Goal: Task Accomplishment & Management: Use online tool/utility

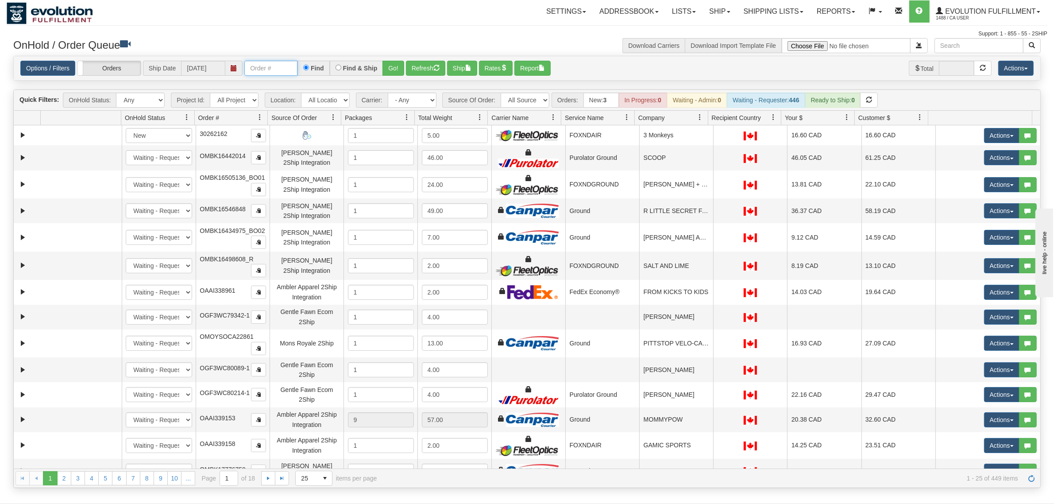
click at [259, 69] on input "text" at bounding box center [270, 68] width 53 height 15
type input "OEMU0031880001"
click at [403, 71] on button "Go!" at bounding box center [393, 68] width 22 height 15
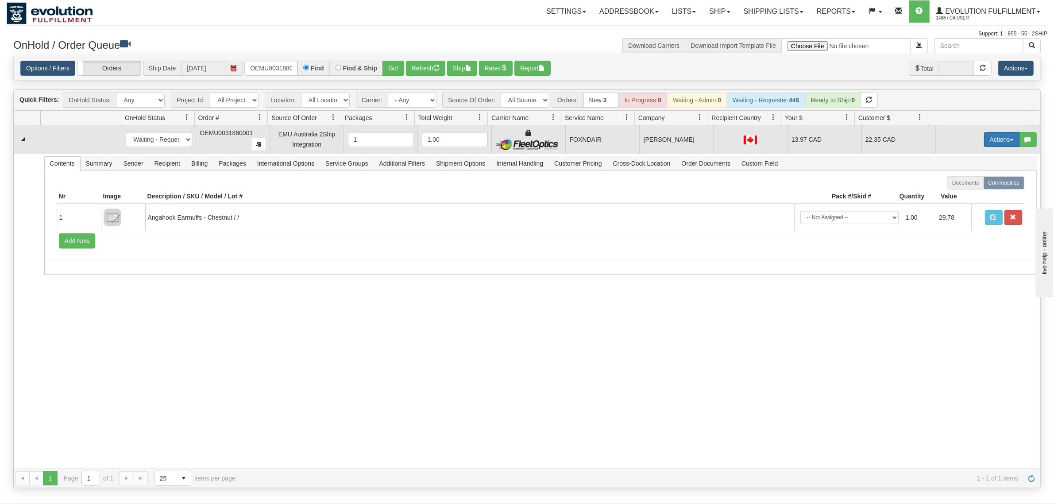
click at [989, 140] on button "Actions" at bounding box center [1001, 139] width 35 height 15
click at [975, 178] on span "Rate All Services" at bounding box center [983, 179] width 53 height 7
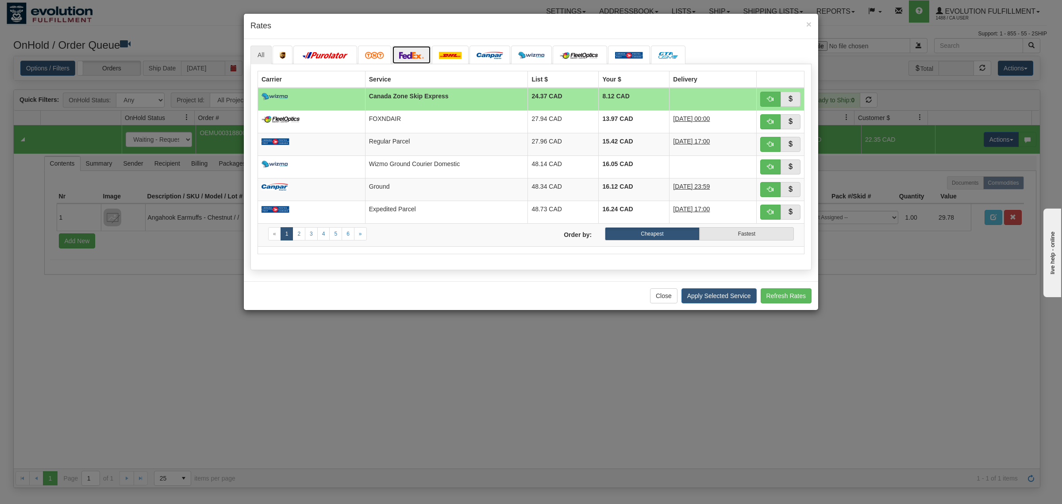
click at [426, 55] on link at bounding box center [411, 55] width 39 height 19
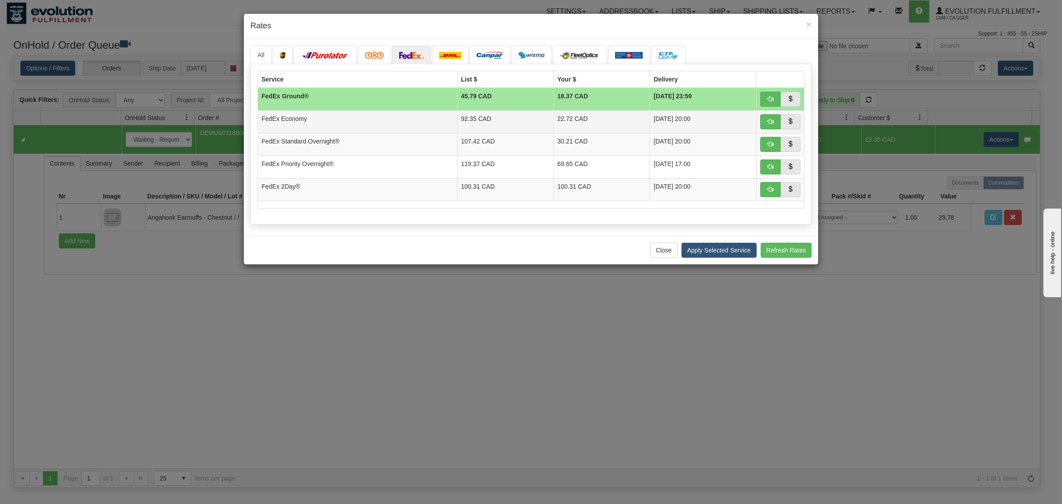
click at [650, 123] on td "[DATE] 20:00" at bounding box center [703, 121] width 107 height 23
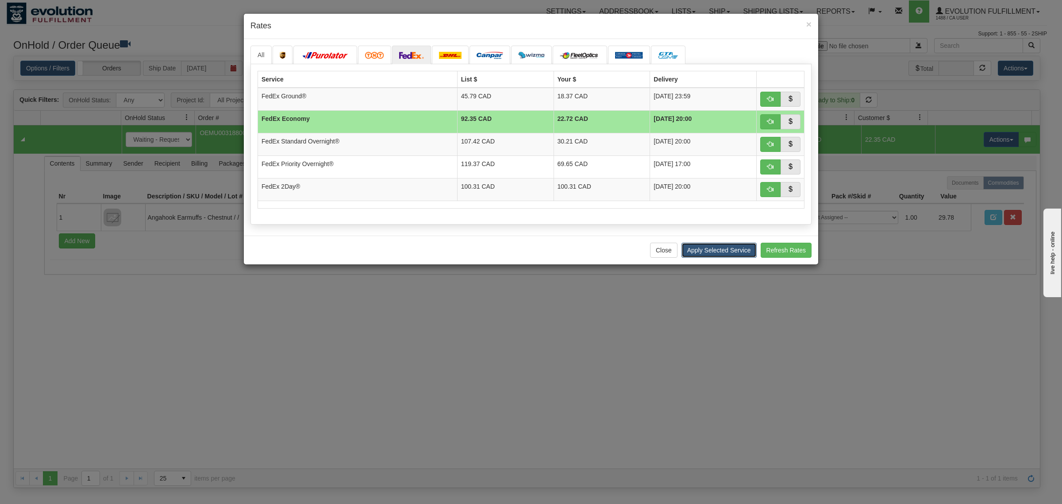
click at [720, 249] on button "Apply Selected Service" at bounding box center [718, 249] width 75 height 15
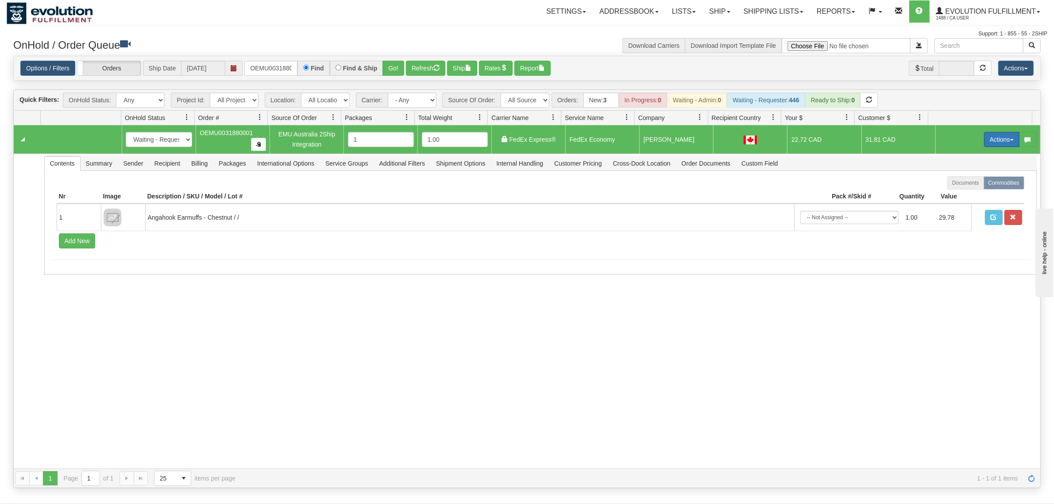
click at [999, 140] on button "Actions" at bounding box center [1001, 139] width 35 height 15
click at [966, 192] on link "Ship" at bounding box center [983, 191] width 71 height 12
click at [165, 163] on span "Recipient" at bounding box center [167, 163] width 36 height 14
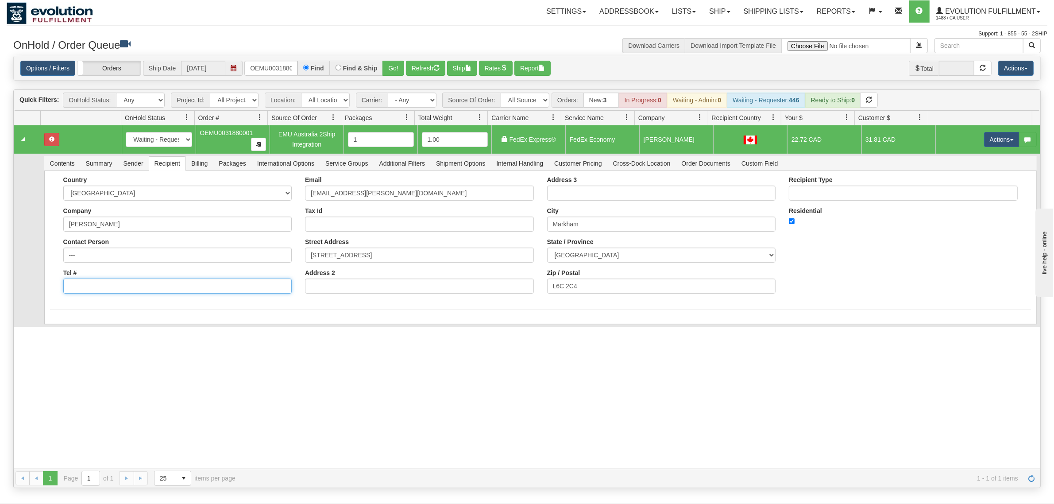
click at [90, 278] on input "Tel #" at bounding box center [177, 285] width 229 height 15
type input "18886562228"
click at [62, 321] on button "Save" at bounding box center [63, 325] width 26 height 15
click at [992, 134] on button "Actions" at bounding box center [1001, 139] width 35 height 15
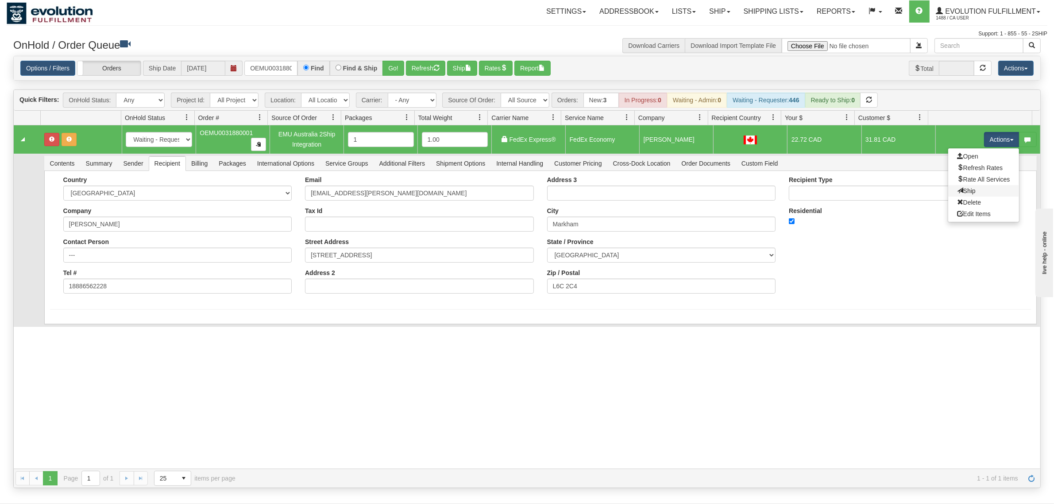
click at [959, 188] on link "Ship" at bounding box center [983, 191] width 71 height 12
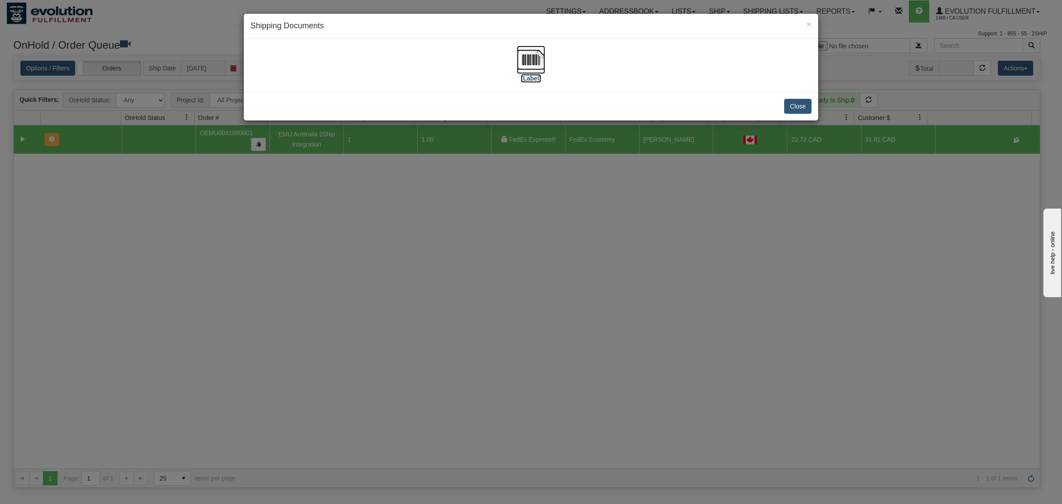
click at [534, 61] on img at bounding box center [531, 60] width 28 height 28
click at [803, 104] on button "Close" at bounding box center [797, 106] width 27 height 15
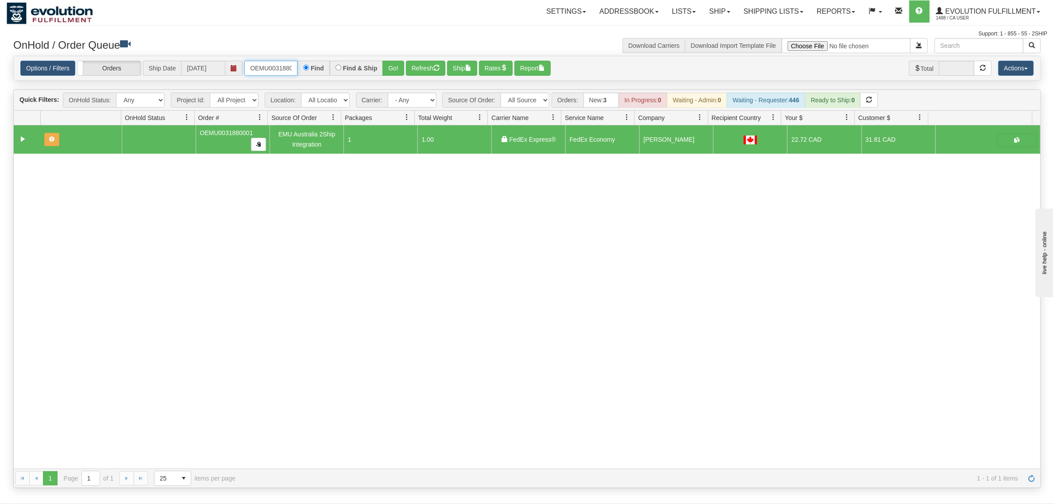
click at [271, 61] on input "OEMU0031880001" at bounding box center [270, 68] width 53 height 15
click at [271, 62] on input "OEMU0031880001" at bounding box center [270, 68] width 53 height 15
paste input "18268531_BO"
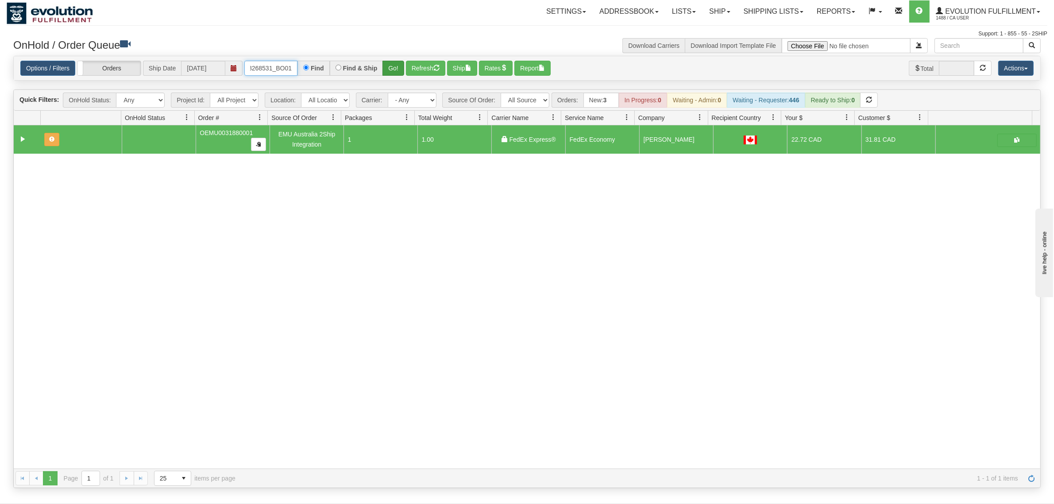
type input "18268531_BO01"
click at [385, 67] on button "Go!" at bounding box center [393, 68] width 22 height 15
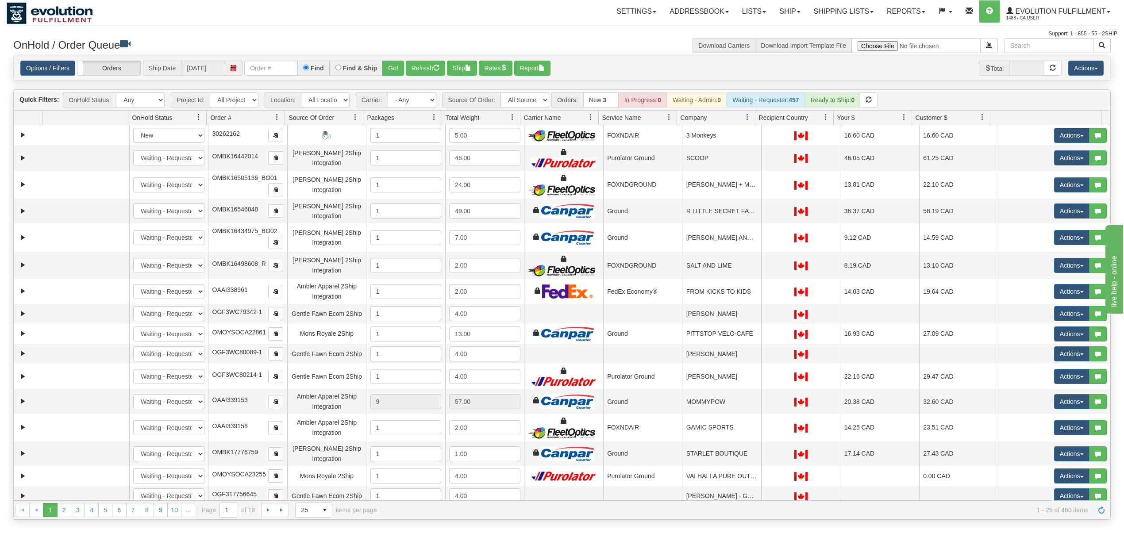
click at [273, 79] on div "Options / Filters Group Shipments Orders Ship Date [DATE] Find Find & Ship Go! …" at bounding box center [562, 68] width 1097 height 24
click at [285, 69] on input "text" at bounding box center [270, 68] width 53 height 15
paste input "18268531_BO01"
type input "18268531_BO01"
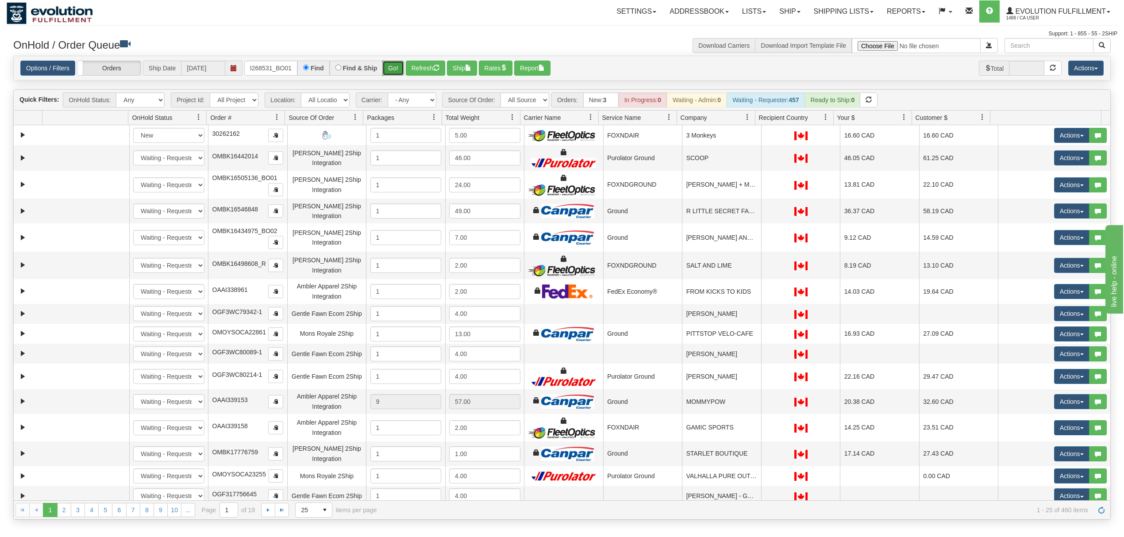
scroll to position [0, 0]
click at [391, 65] on button "Go!" at bounding box center [393, 68] width 22 height 15
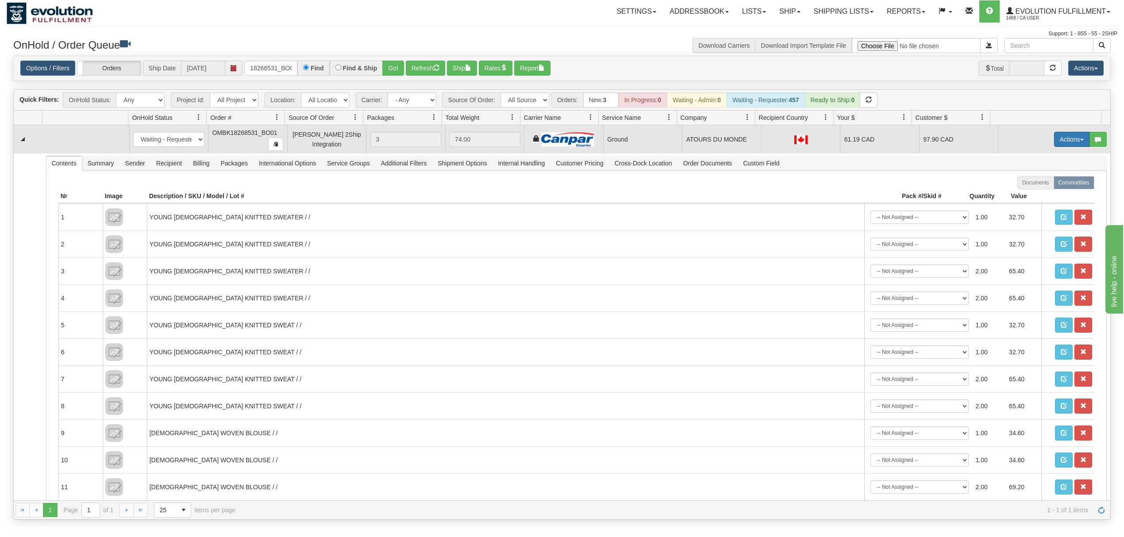
click at [1064, 147] on button "Actions" at bounding box center [1071, 139] width 35 height 15
click at [1035, 191] on link "Ship" at bounding box center [1053, 191] width 71 height 12
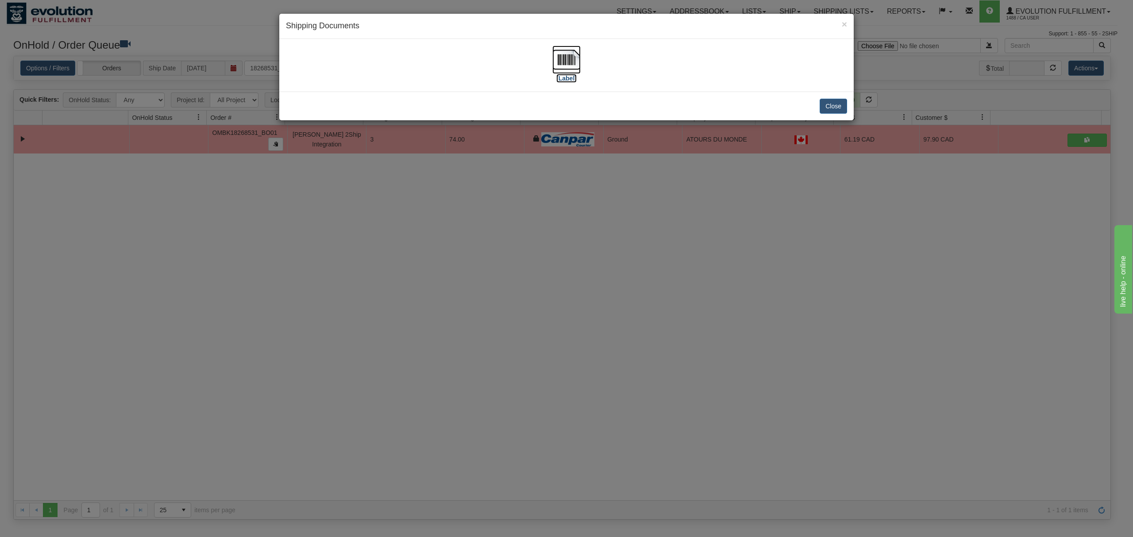
click at [573, 61] on img at bounding box center [566, 60] width 28 height 28
click at [836, 105] on button "Close" at bounding box center [833, 106] width 27 height 15
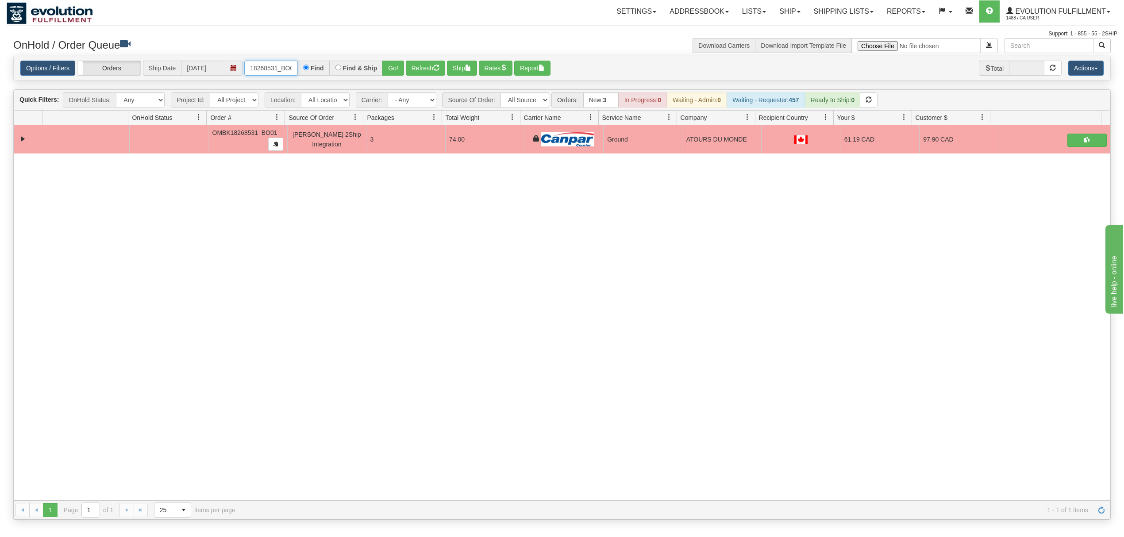
click at [269, 66] on input "18268531_BO01" at bounding box center [270, 68] width 53 height 15
click at [533, 106] on select "All Sources AirBlaster 2Ship Integration Ambler Apparel 2Ship Integration Blast…" at bounding box center [524, 99] width 49 height 15
select select "Gentle Fawn Wholesale 2Ship"
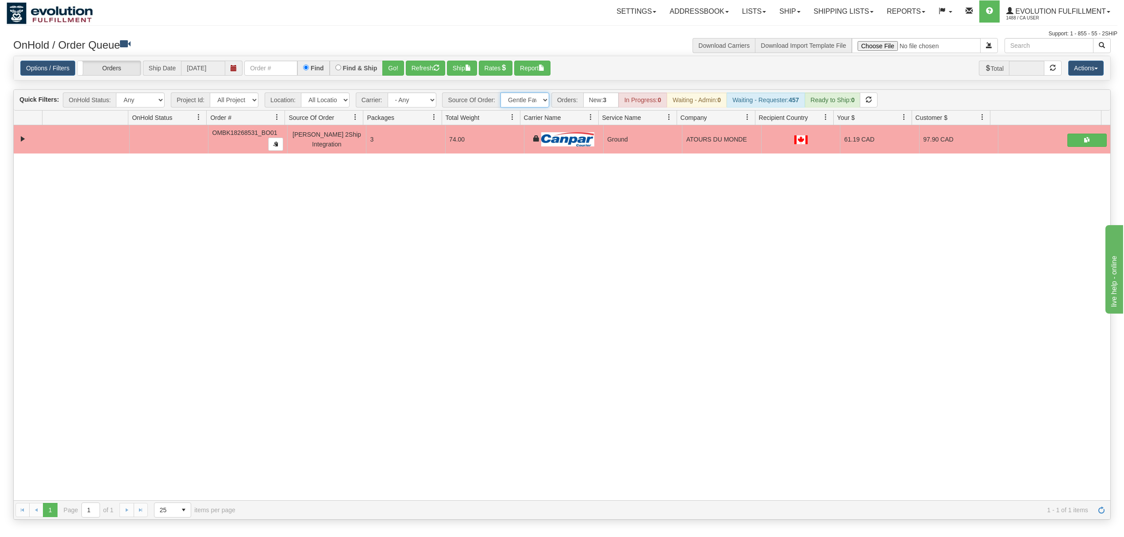
click at [501, 93] on select "All Sources AirBlaster 2Ship Integration Ambler Apparel 2Ship Integration Blast…" at bounding box center [524, 99] width 49 height 15
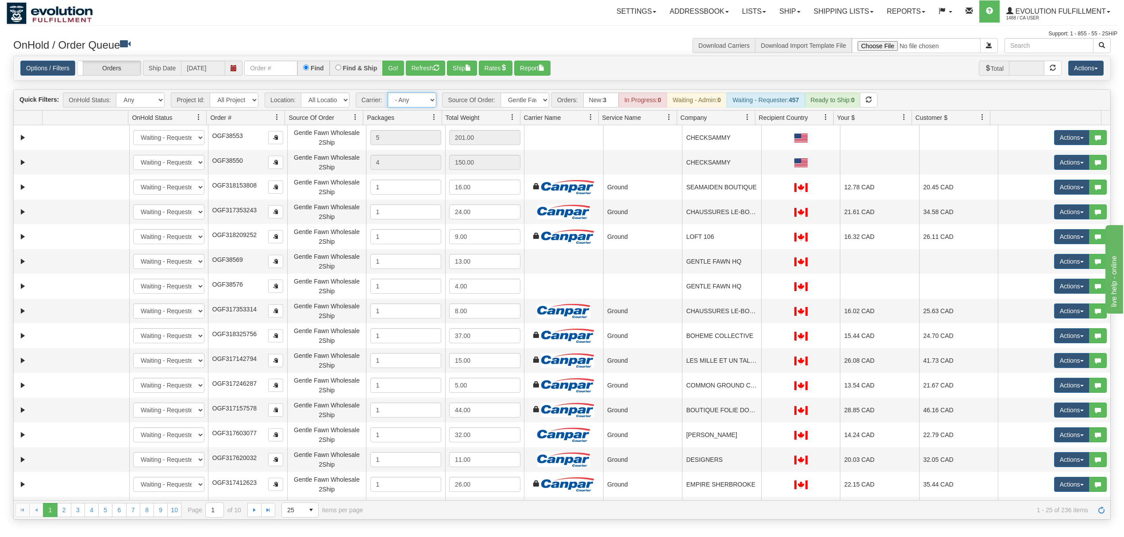
drag, startPoint x: 418, startPoint y: 94, endPoint x: 423, endPoint y: 96, distance: 5.0
click at [419, 96] on select "- Any - Has NO carrier assigned - Has a carrier assigned FleetOptics Inc. My Ca…" at bounding box center [412, 99] width 49 height 15
click at [388, 93] on select "- Any - Has NO carrier assigned - Has a carrier assigned FleetOptics Inc. My Ca…" at bounding box center [412, 99] width 49 height 15
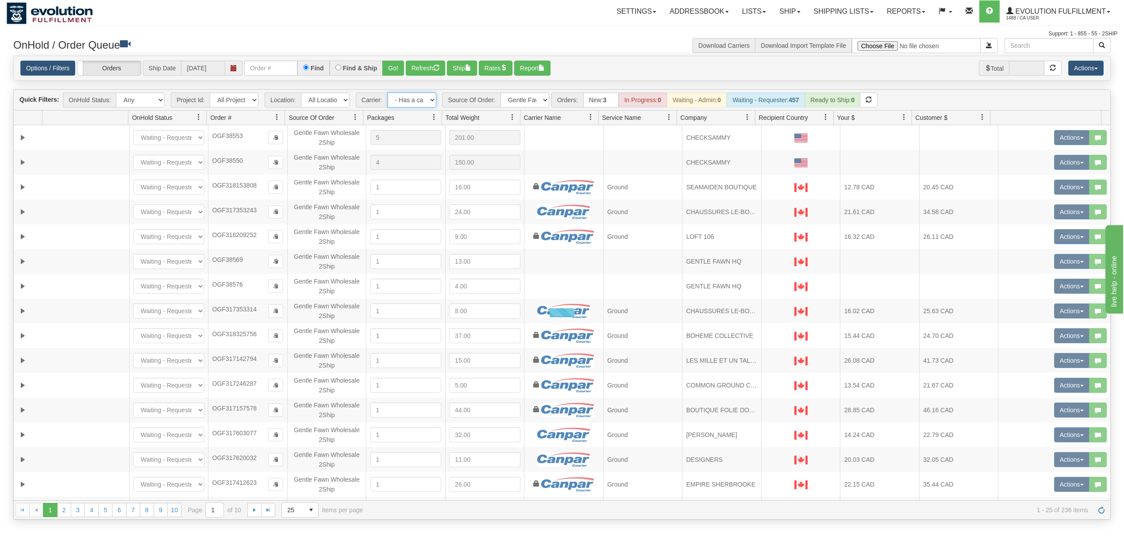
click at [418, 101] on select "- Any - Has NO carrier assigned - Has a carrier assigned FleetOptics Inc. My Ca…" at bounding box center [412, 99] width 49 height 15
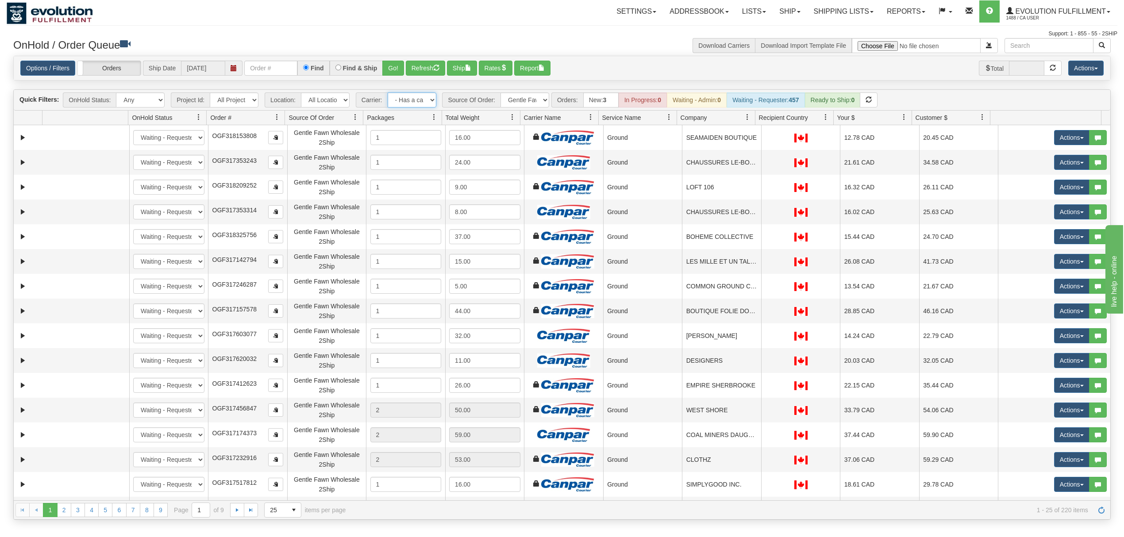
select select "-1"
click at [388, 93] on select "- Any - Has NO carrier assigned - Has a carrier assigned FleetOptics Inc. My Ca…" at bounding box center [412, 99] width 49 height 15
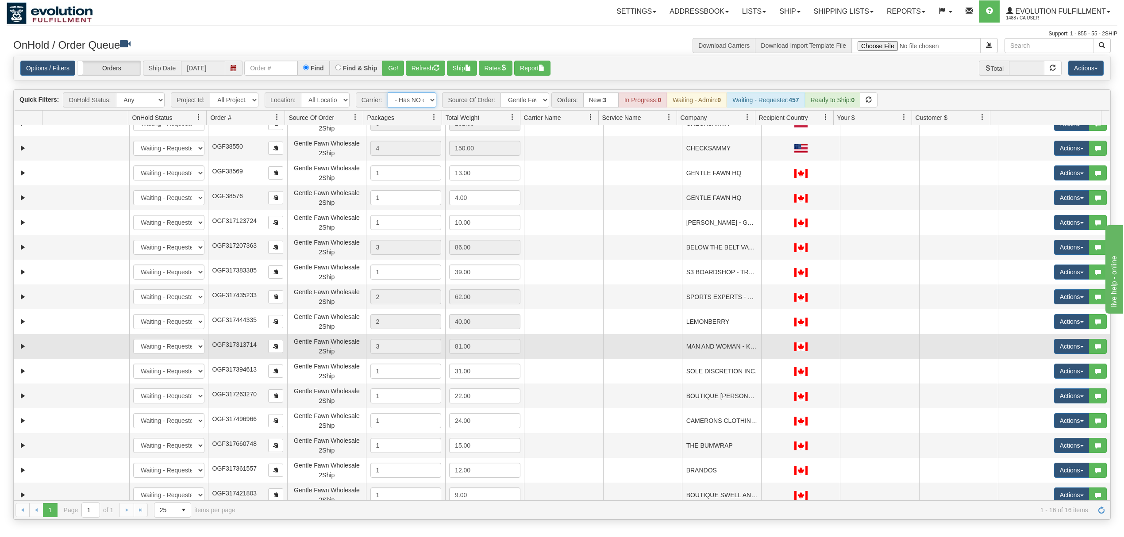
scroll to position [20, 0]
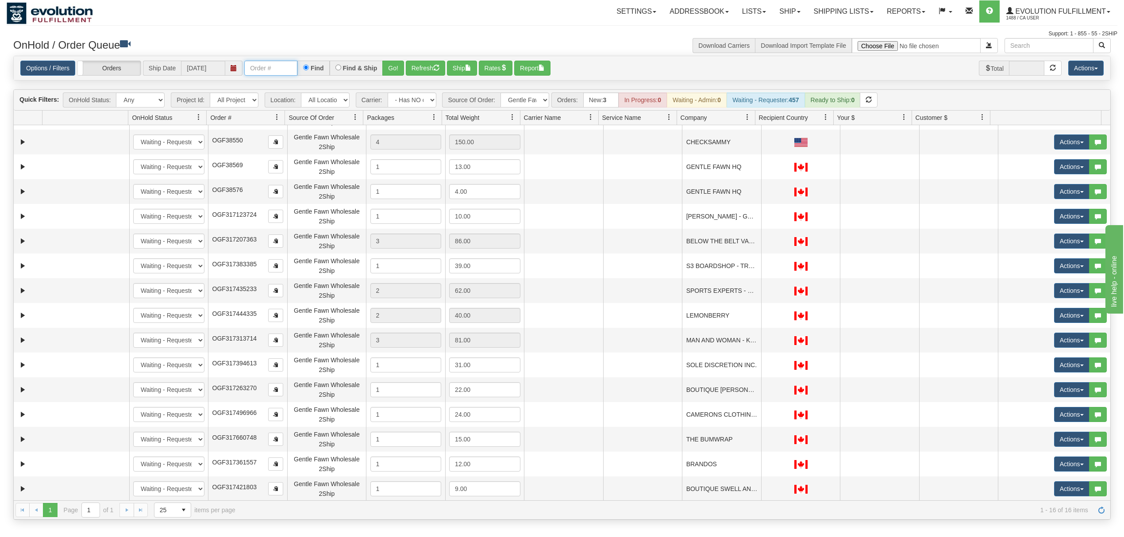
click at [282, 63] on input "text" at bounding box center [270, 68] width 53 height 15
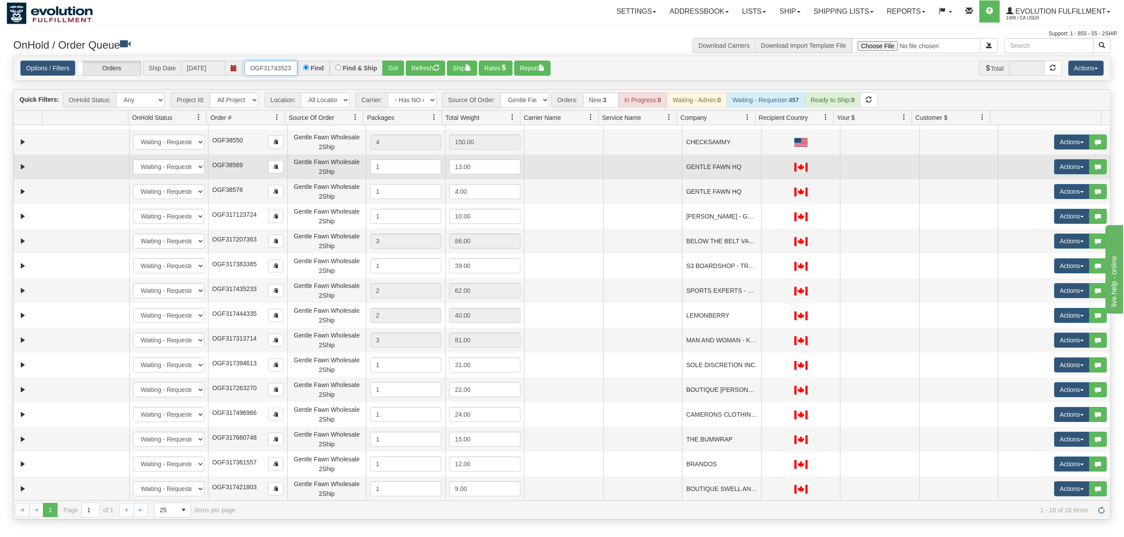
type input "OGF317435233"
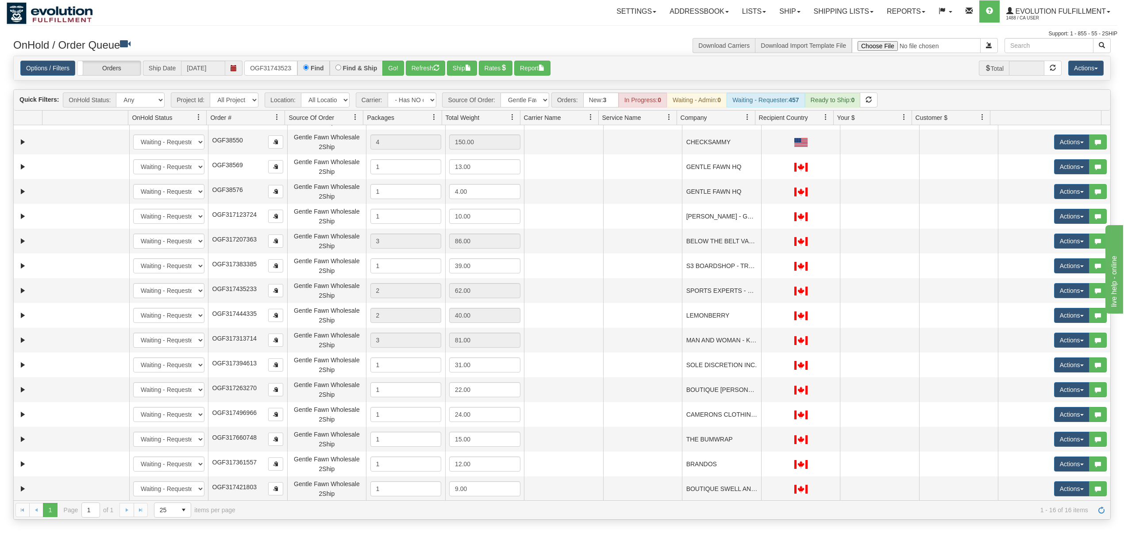
click at [406, 66] on div "Options / Filters Group Shipments Orders Ship Date [DATE] OGF317435233 Find Fin…" at bounding box center [561, 68] width 1083 height 15
click at [395, 64] on button "Go!" at bounding box center [393, 68] width 22 height 15
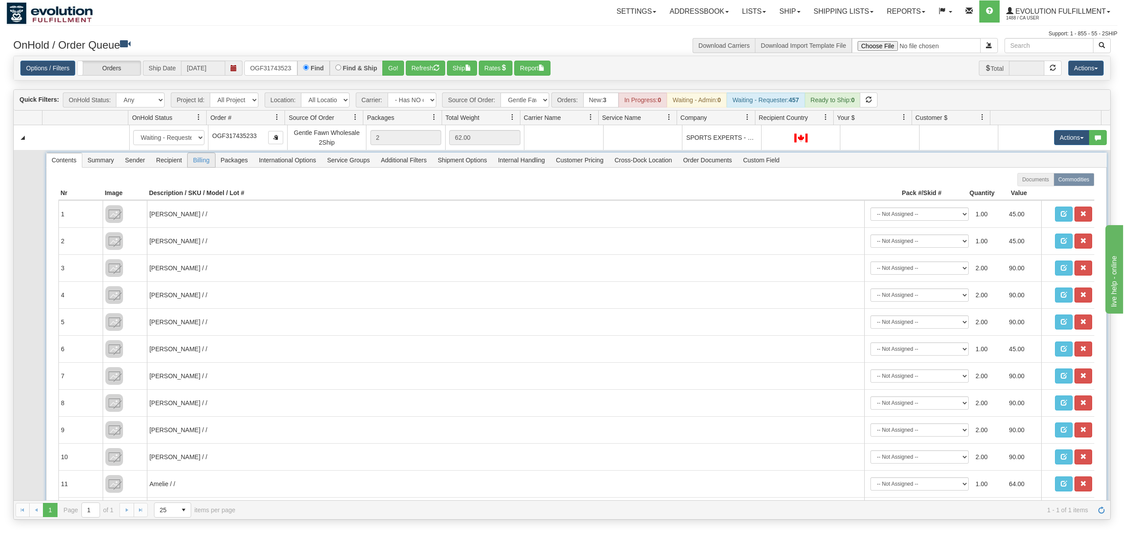
click at [189, 162] on span "Billing" at bounding box center [201, 160] width 27 height 14
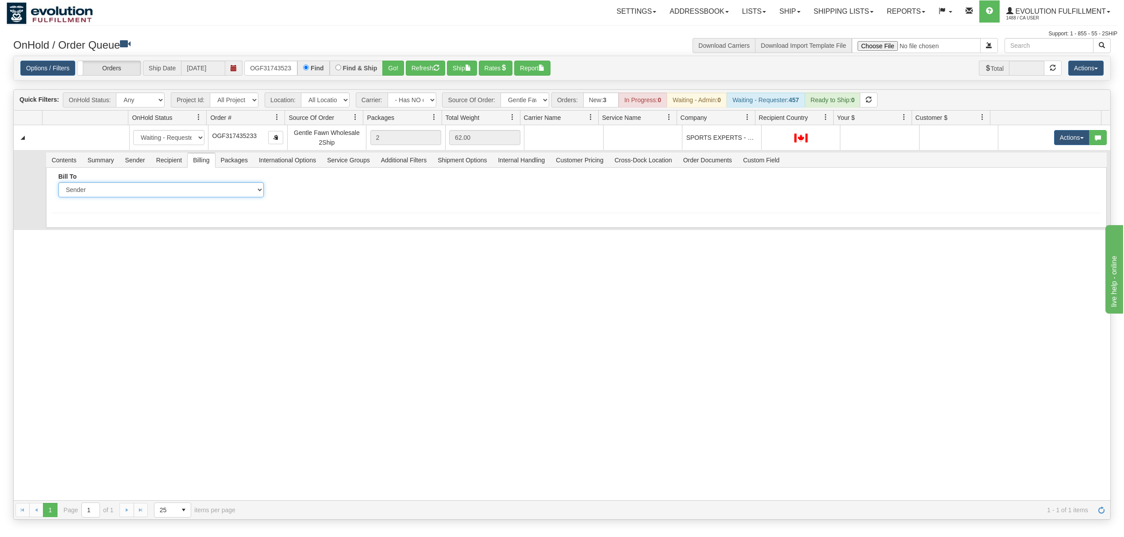
click at [198, 186] on select "Sender Recipient Third Party Collect" at bounding box center [160, 189] width 205 height 15
select select "2"
click at [58, 184] on select "Sender Recipient Third Party Collect" at bounding box center [160, 189] width 205 height 15
click at [340, 195] on input "Account" at bounding box center [379, 189] width 205 height 15
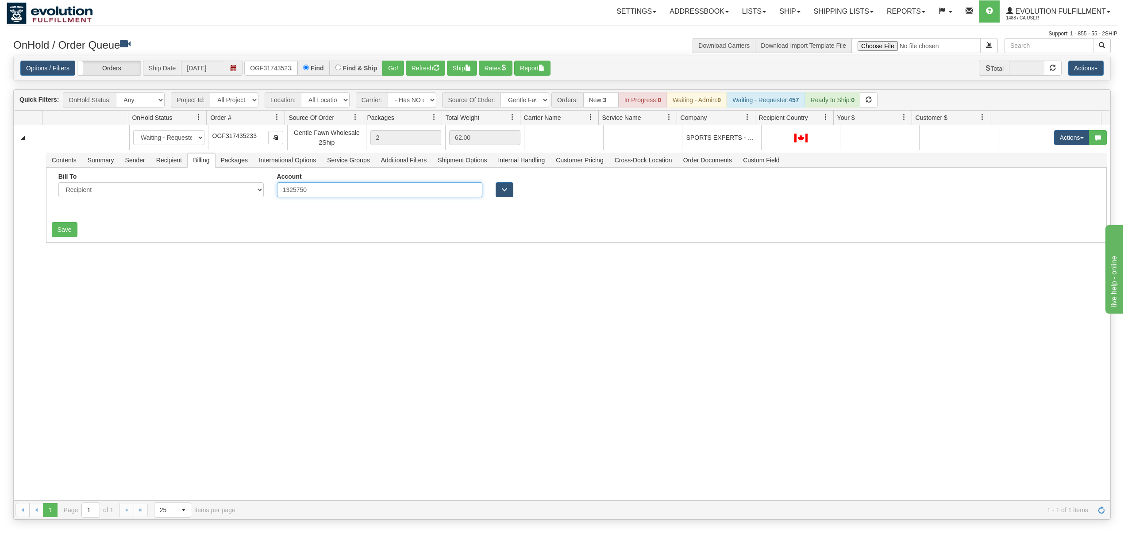
type input "1325750"
click at [280, 330] on div "31688567 EVOLUTION V3 91283648 0 New In Progress Waiting - Admin Waiting - Requ…" at bounding box center [562, 312] width 1097 height 375
click at [69, 237] on button "Save" at bounding box center [65, 229] width 26 height 15
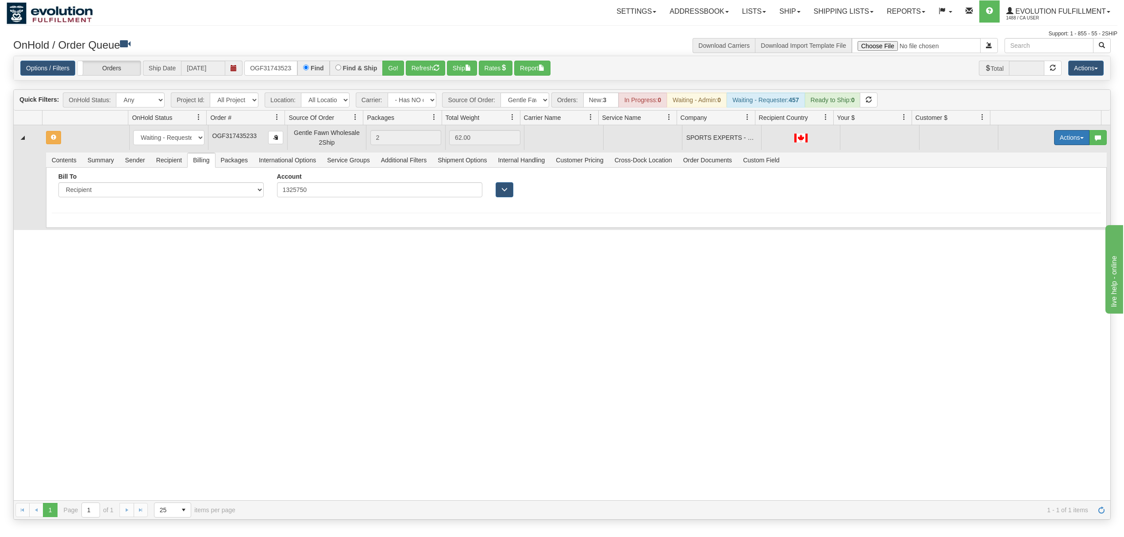
click at [1066, 138] on button "Actions" at bounding box center [1071, 137] width 35 height 15
click at [1041, 177] on span "Rate All Services" at bounding box center [1053, 177] width 53 height 7
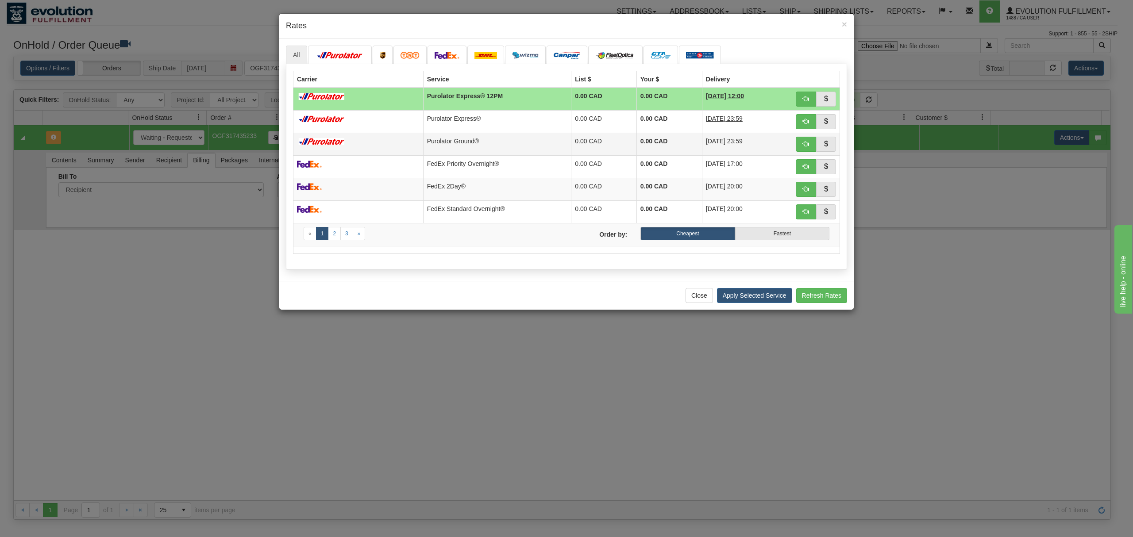
click at [503, 148] on td "Purolator Ground®" at bounding box center [497, 144] width 148 height 23
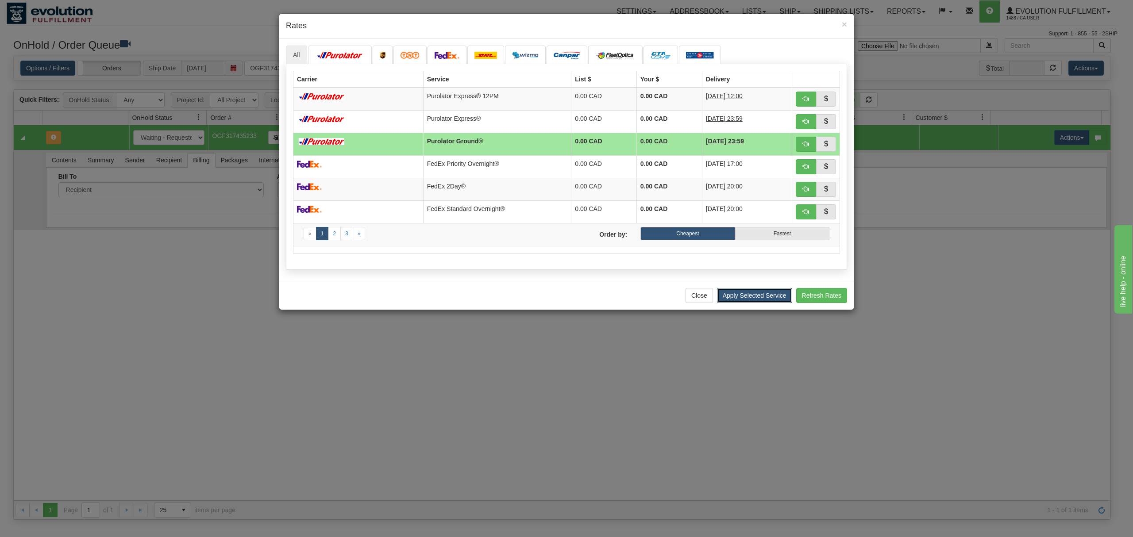
click at [747, 300] on button "Apply Selected Service" at bounding box center [754, 295] width 75 height 15
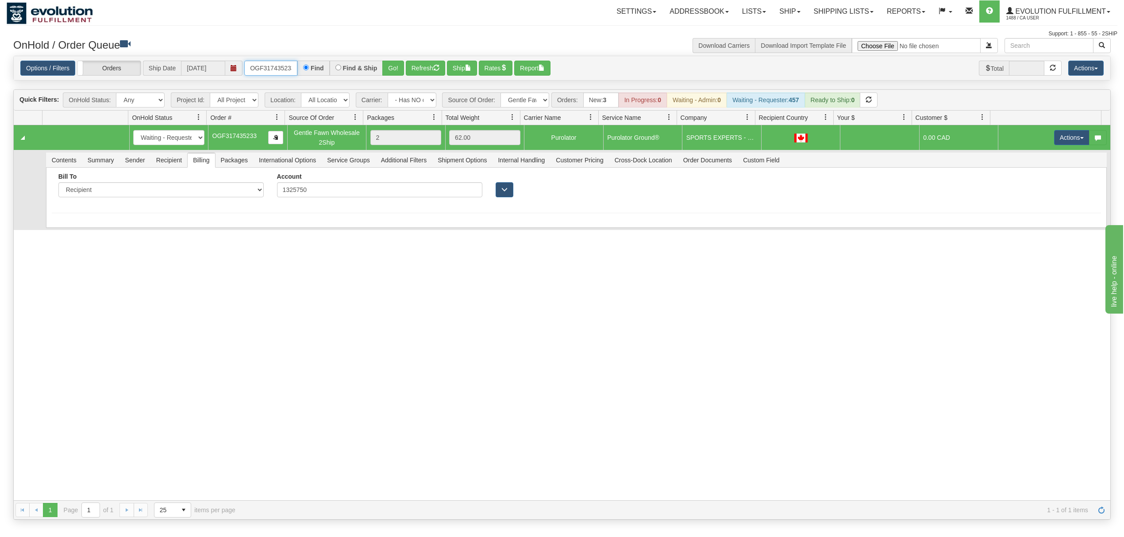
click at [283, 73] on input "OGF317435233" at bounding box center [270, 68] width 53 height 15
type input "OGF317383385"
click at [396, 62] on button "Go!" at bounding box center [393, 68] width 22 height 15
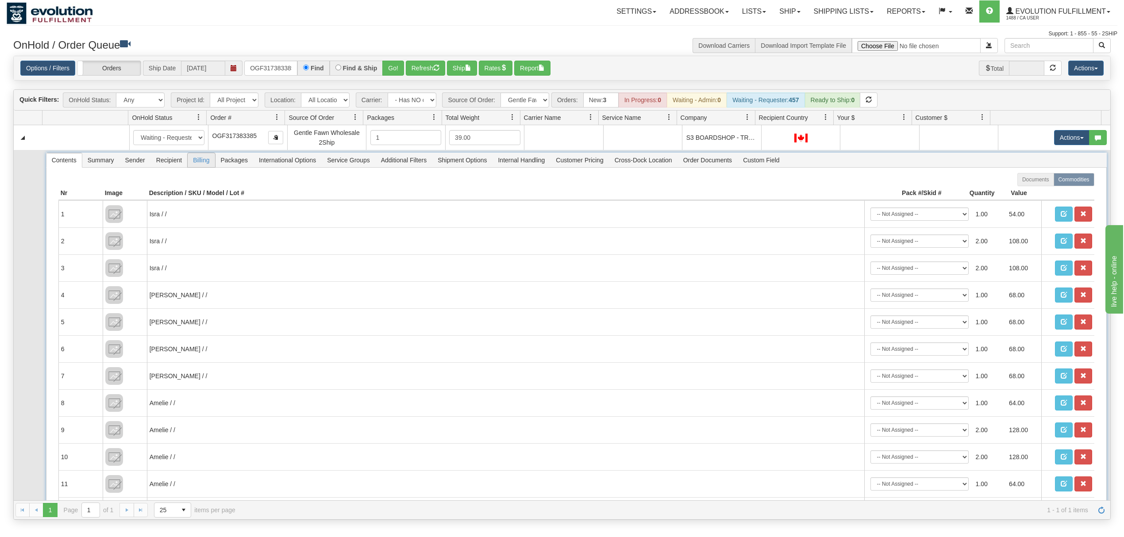
click at [201, 160] on span "Billing" at bounding box center [201, 160] width 27 height 14
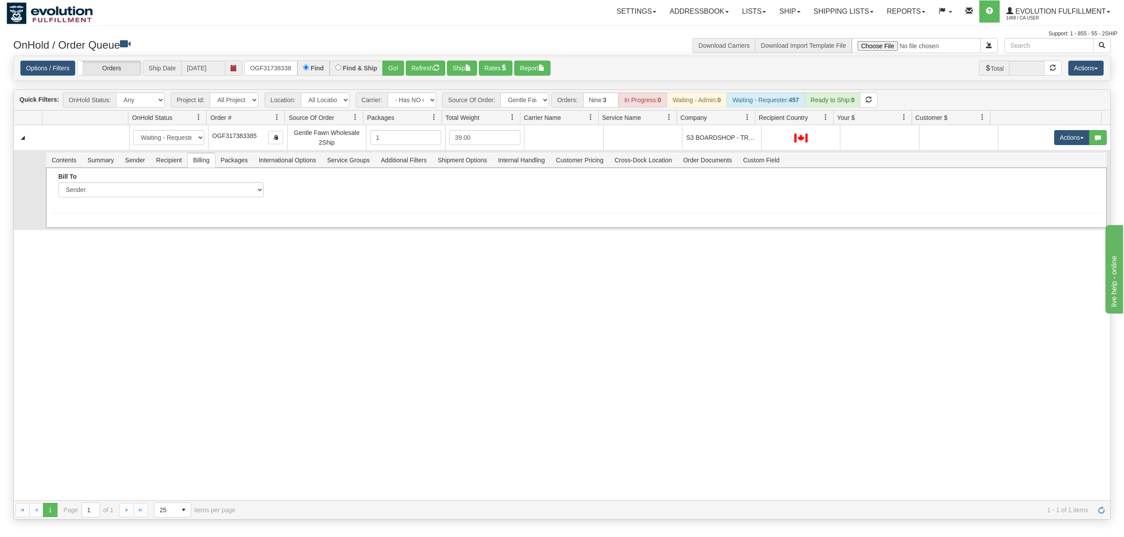
click at [189, 183] on div "Bill To Sender Recipient Third Party Collect" at bounding box center [160, 185] width 205 height 24
click at [183, 197] on select "Sender Recipient Third Party Collect" at bounding box center [160, 189] width 205 height 15
click at [58, 184] on select "Sender Recipient Third Party Collect" at bounding box center [160, 189] width 205 height 15
click at [202, 189] on select "Sender Recipient Third Party Collect" at bounding box center [160, 189] width 205 height 15
select select "2"
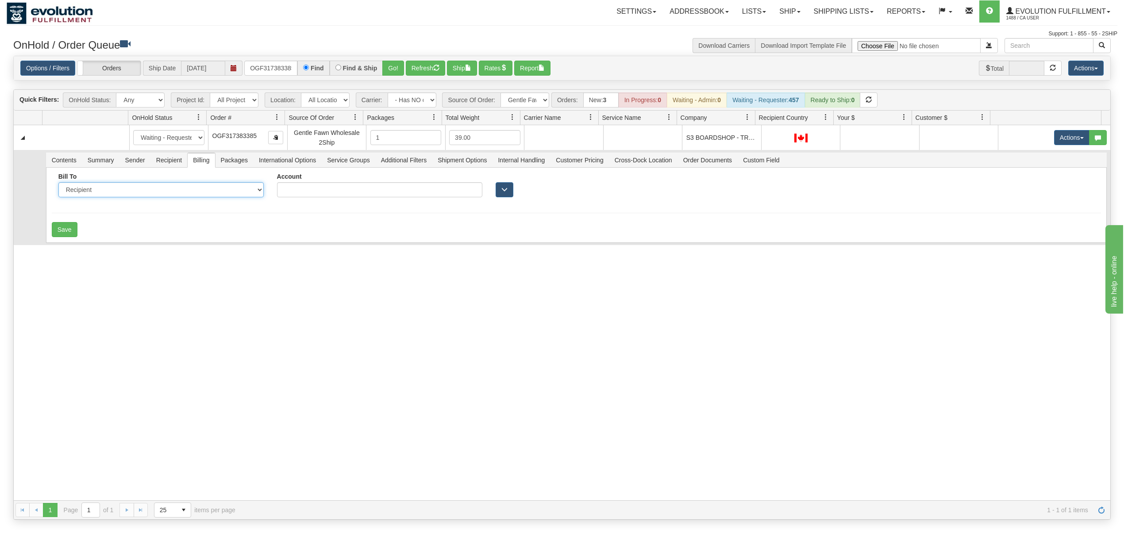
click at [58, 184] on select "Sender Recipient Third Party Collect" at bounding box center [160, 189] width 205 height 15
click at [317, 185] on input "Account" at bounding box center [379, 189] width 205 height 15
type input "2150207"
click at [242, 250] on div "31687540 EVOLUTION V3 91281718 0 New In Progress Waiting - Admin Waiting - Requ…" at bounding box center [562, 312] width 1097 height 375
click at [65, 235] on button "Save" at bounding box center [65, 229] width 26 height 15
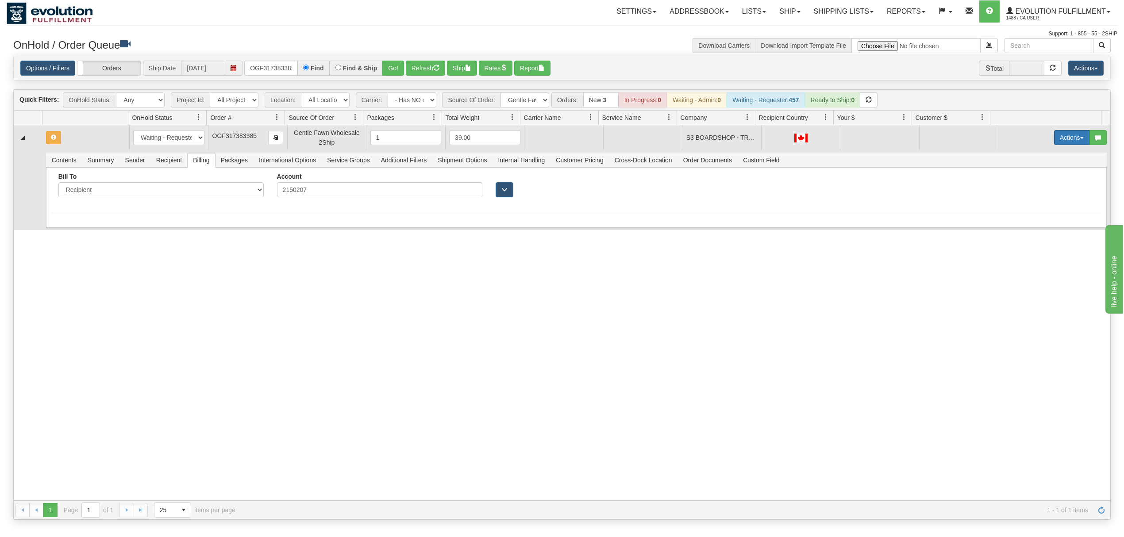
click at [1066, 137] on button "Actions" at bounding box center [1071, 137] width 35 height 15
click at [1043, 173] on link "Rate All Services" at bounding box center [1053, 178] width 71 height 12
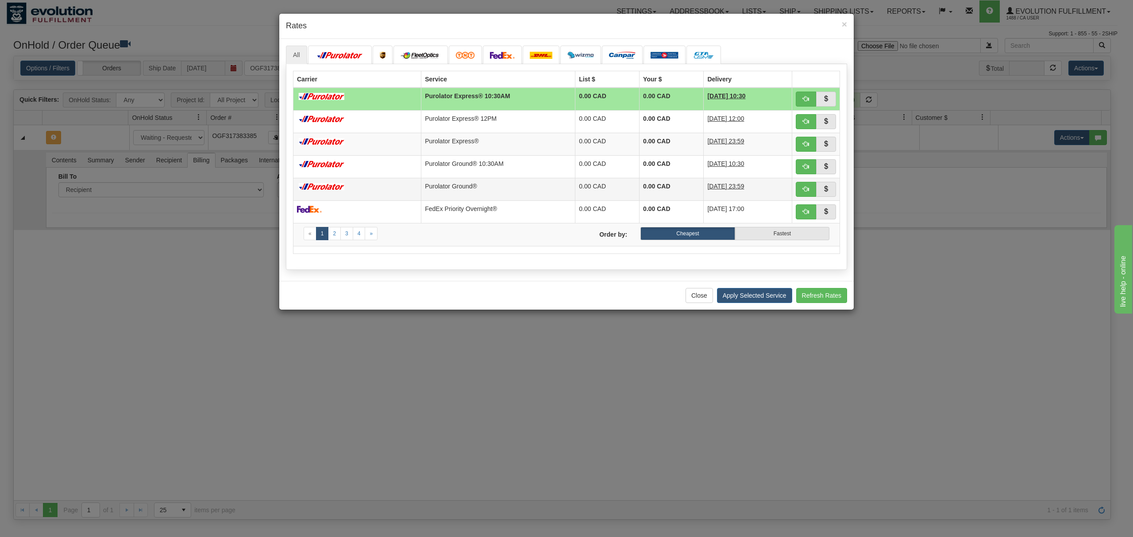
click at [476, 181] on td "Purolator Ground®" at bounding box center [498, 189] width 154 height 23
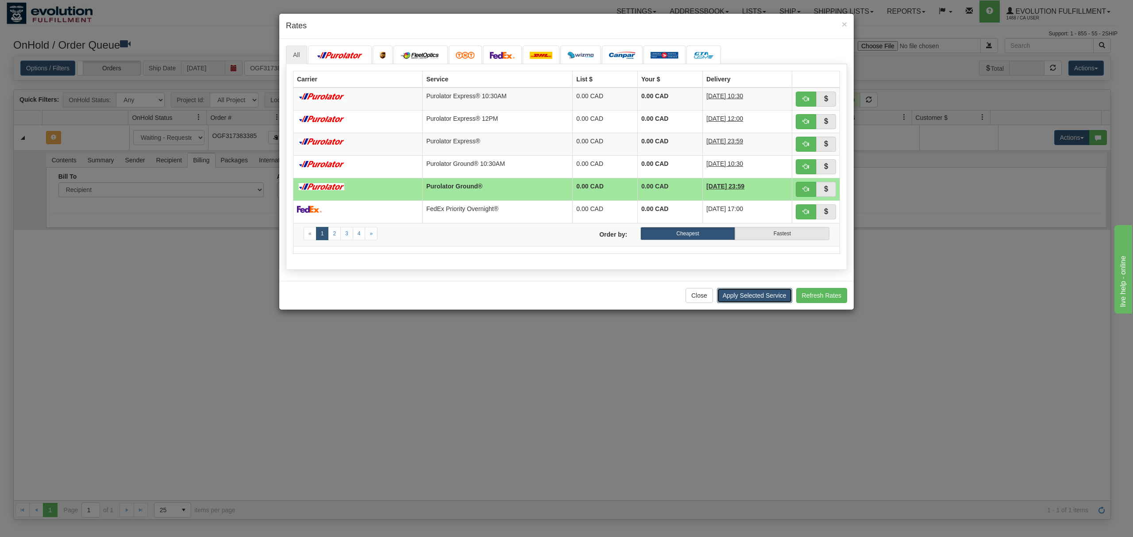
click at [737, 303] on button "Apply Selected Service" at bounding box center [754, 295] width 75 height 15
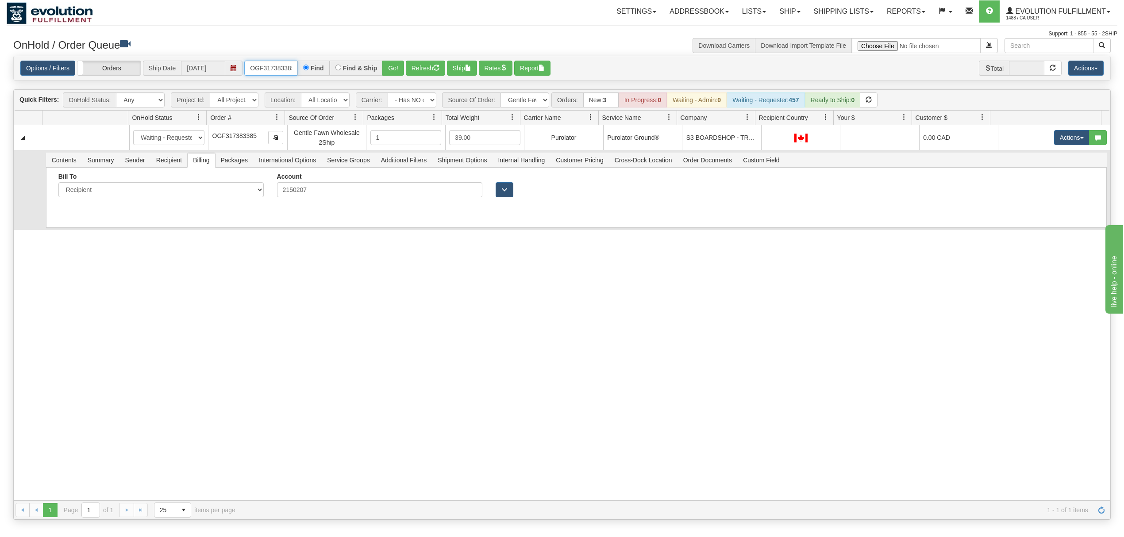
click at [280, 75] on input "OGF317383385" at bounding box center [270, 68] width 53 height 15
type input "OGF317313714"
click at [406, 69] on div "Options / Filters Group Shipments Orders Ship Date [DATE] OGF317313714 Find Fin…" at bounding box center [561, 68] width 1083 height 15
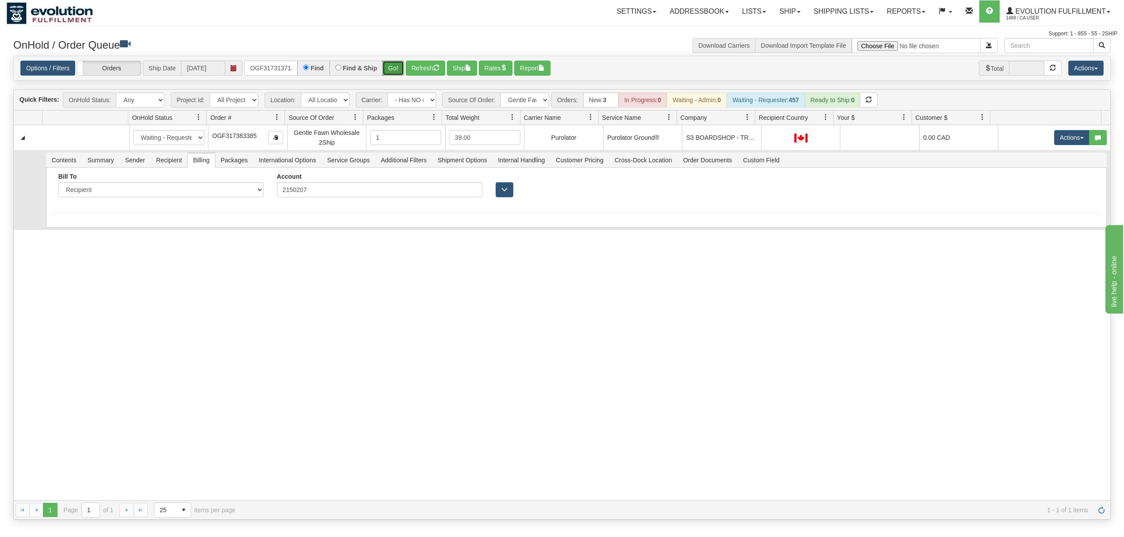
click at [397, 69] on button "Go!" at bounding box center [393, 68] width 22 height 15
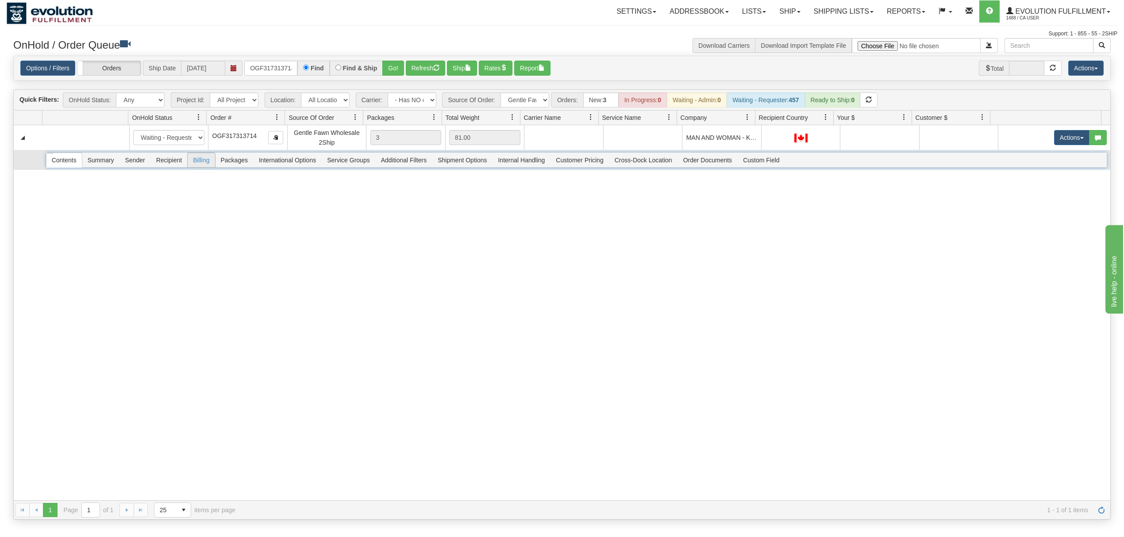
click at [200, 165] on span "Billing" at bounding box center [201, 160] width 27 height 14
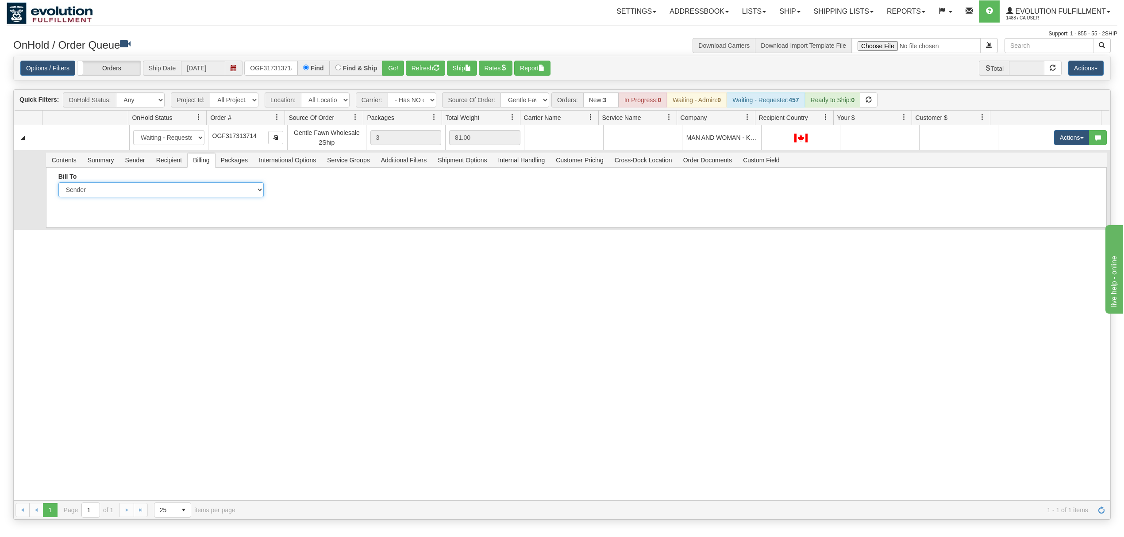
click at [183, 195] on select "Sender Recipient Third Party Collect" at bounding box center [160, 189] width 205 height 15
select select "2"
click at [58, 184] on select "Sender Recipient Third Party Collect" at bounding box center [160, 189] width 205 height 15
click at [326, 197] on input "Account" at bounding box center [379, 189] width 205 height 15
type input "336868335"
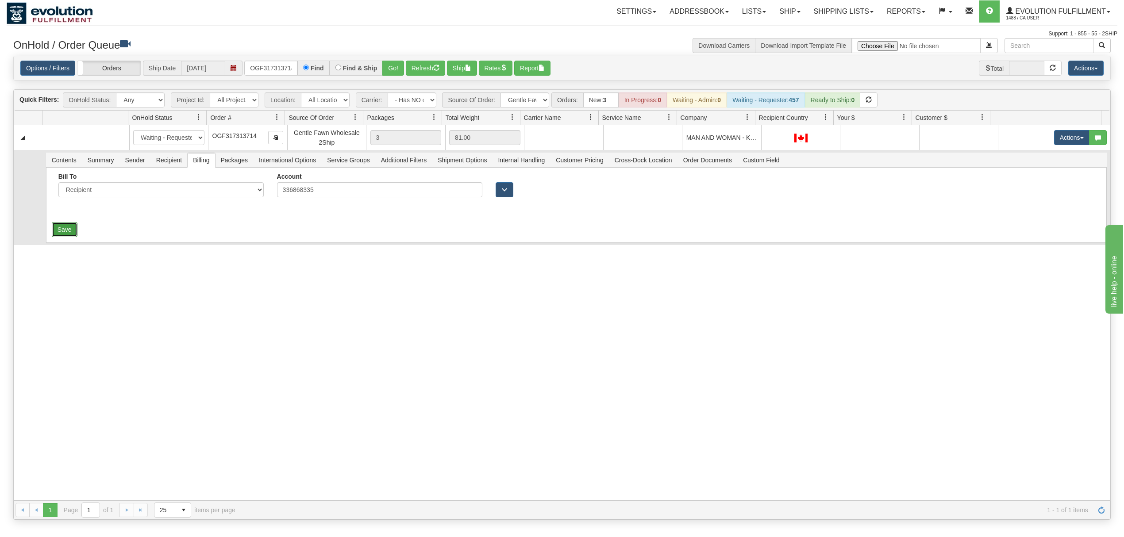
click at [69, 235] on button "Save" at bounding box center [65, 229] width 26 height 15
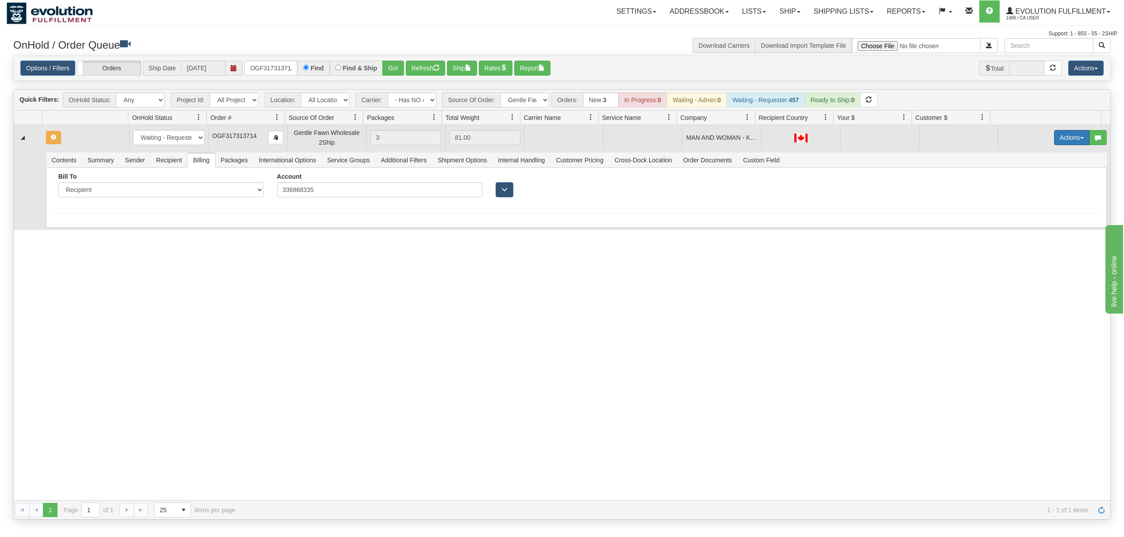
click at [1054, 135] on button "Actions" at bounding box center [1071, 137] width 35 height 15
click at [1027, 179] on span "Rate All Services" at bounding box center [1053, 177] width 53 height 7
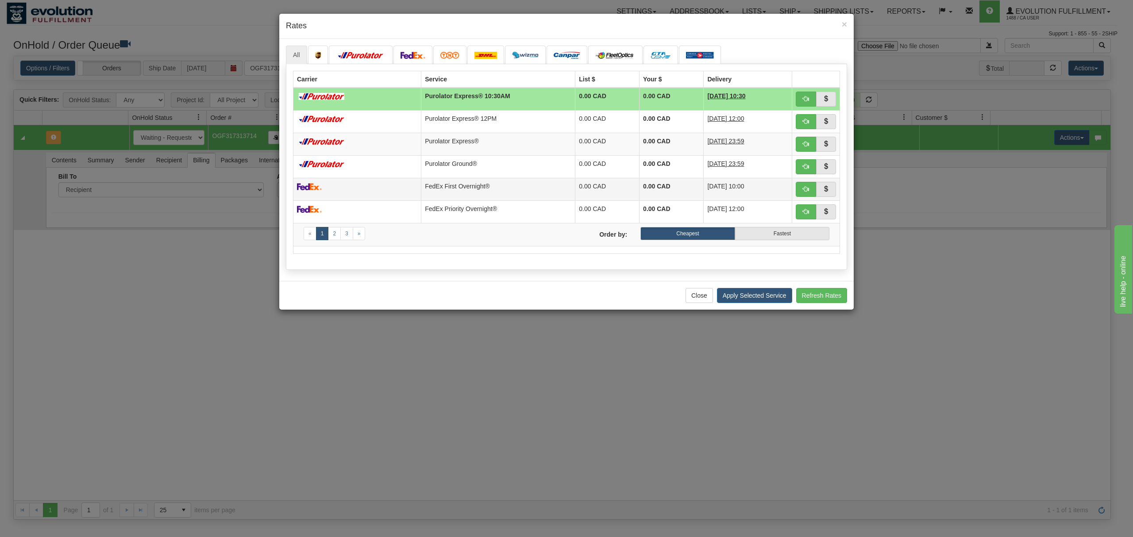
drag, startPoint x: 499, startPoint y: 167, endPoint x: 517, endPoint y: 181, distance: 22.4
click at [499, 167] on td "Purolator Ground®" at bounding box center [498, 166] width 154 height 23
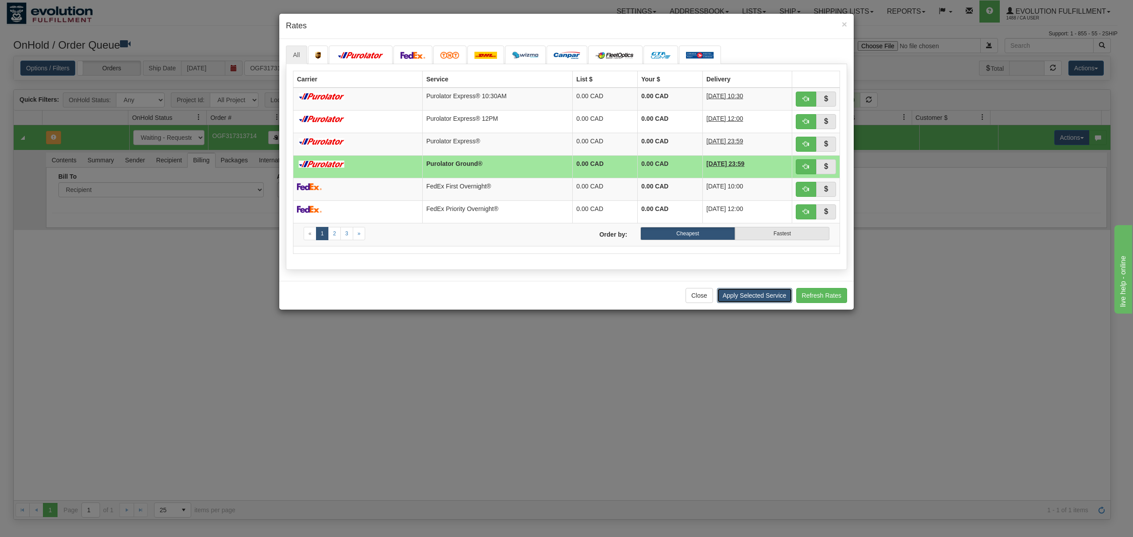
click at [740, 300] on button "Apply Selected Service" at bounding box center [754, 295] width 75 height 15
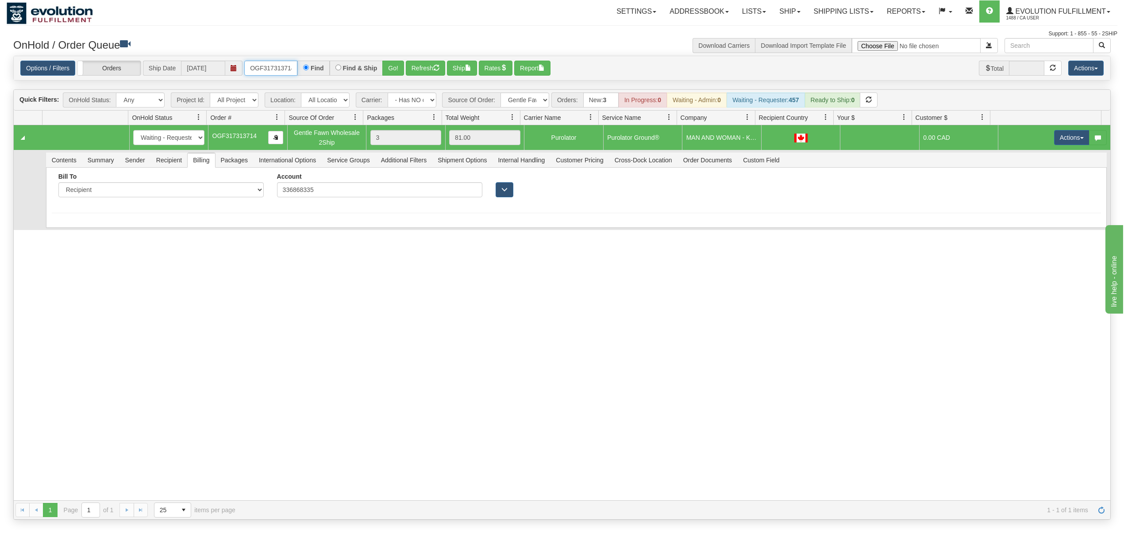
click at [266, 68] on input "OGF317313714" at bounding box center [270, 68] width 53 height 15
click at [425, 98] on select "- Any - Has NO carrier assigned - Has a carrier assigned FleetOptics Inc. My Ca…" at bounding box center [412, 99] width 49 height 15
click at [520, 98] on select "All Sources AirBlaster 2Ship Integration Ambler Apparel 2Ship Integration Blast…" at bounding box center [524, 99] width 49 height 15
click at [418, 65] on button "Refresh" at bounding box center [425, 68] width 39 height 15
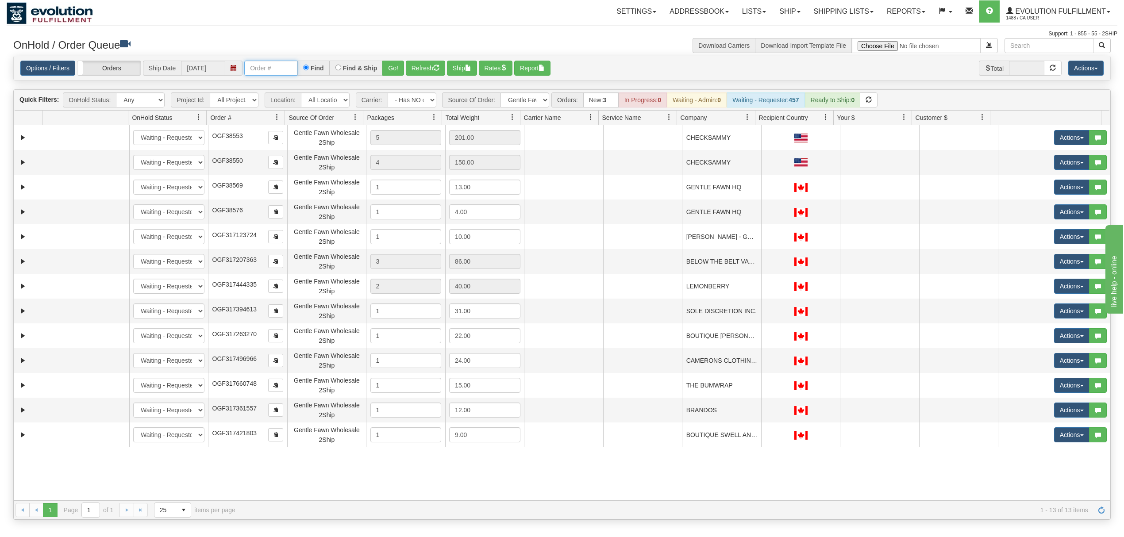
click at [278, 76] on input "text" at bounding box center [270, 68] width 53 height 15
type input "OGF318206210"
click at [397, 73] on button "Go!" at bounding box center [393, 68] width 22 height 15
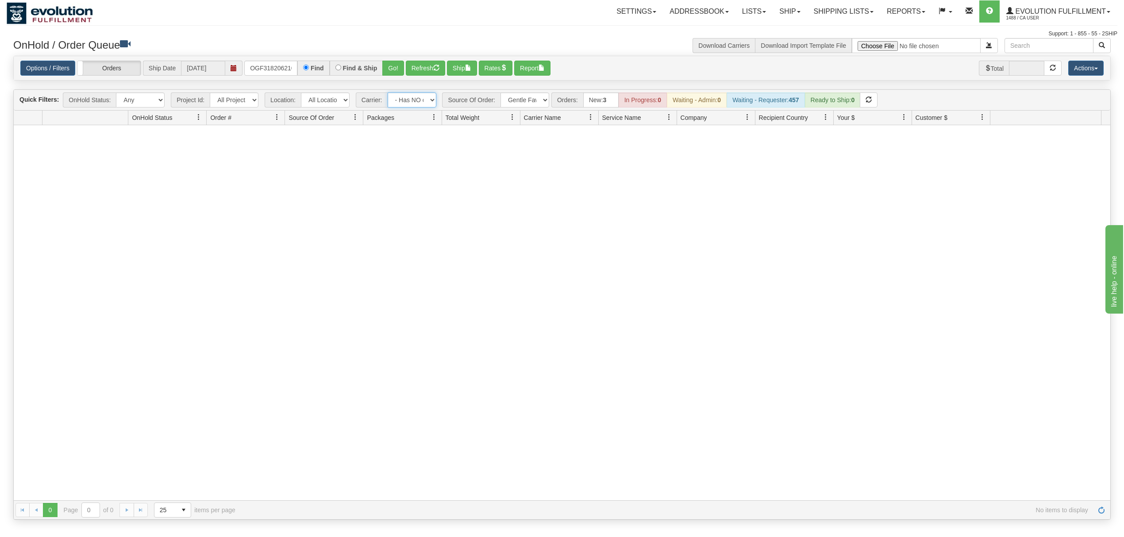
click at [418, 101] on select "- Any - Has NO carrier assigned - Has a carrier assigned FleetOptics Inc. My Ca…" at bounding box center [412, 99] width 49 height 15
select select "grid toolbar"
click at [388, 93] on select "- Any - Has NO carrier assigned - Has a carrier assigned FleetOptics Inc. My Ca…" at bounding box center [412, 99] width 49 height 15
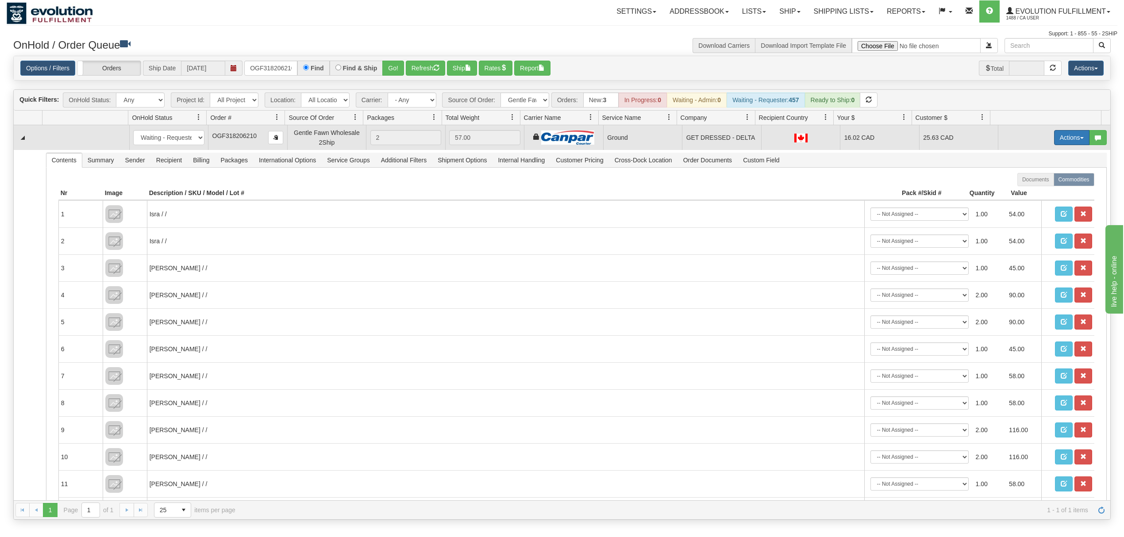
click at [1064, 135] on button "Actions" at bounding box center [1071, 137] width 35 height 15
click at [1027, 192] on span "Ship" at bounding box center [1036, 188] width 19 height 7
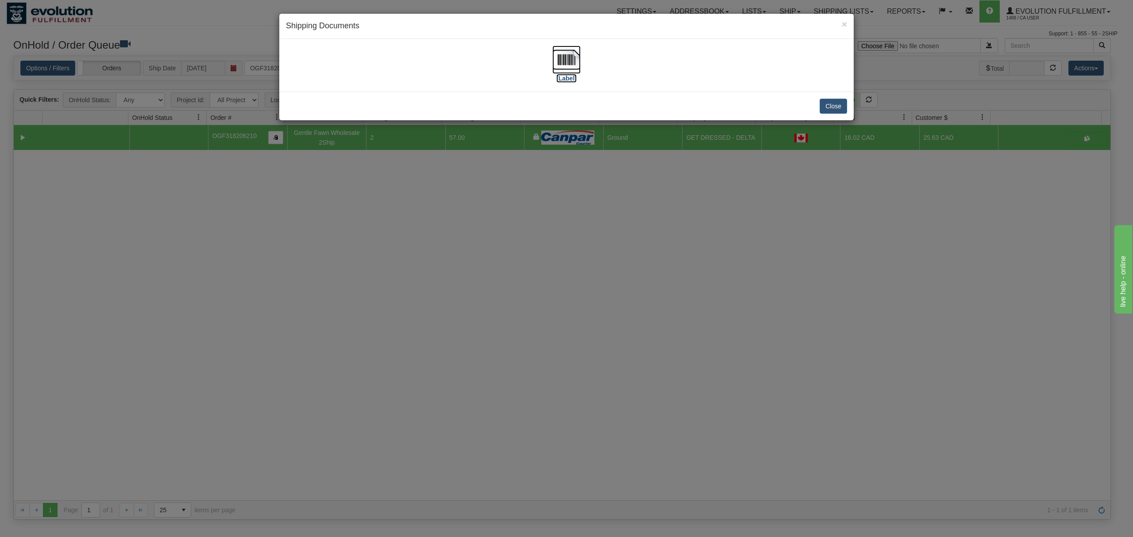
click at [569, 66] on img at bounding box center [566, 60] width 28 height 28
click at [836, 112] on div "Close" at bounding box center [566, 106] width 574 height 29
click at [841, 99] on button "Close" at bounding box center [833, 106] width 27 height 15
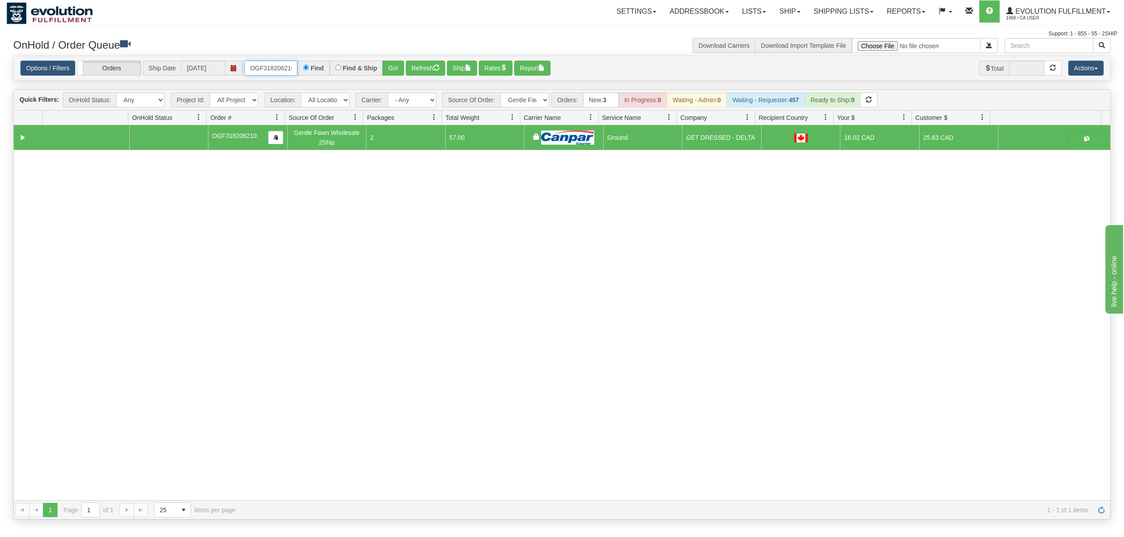
click at [273, 66] on input "OGF318206210" at bounding box center [270, 68] width 53 height 15
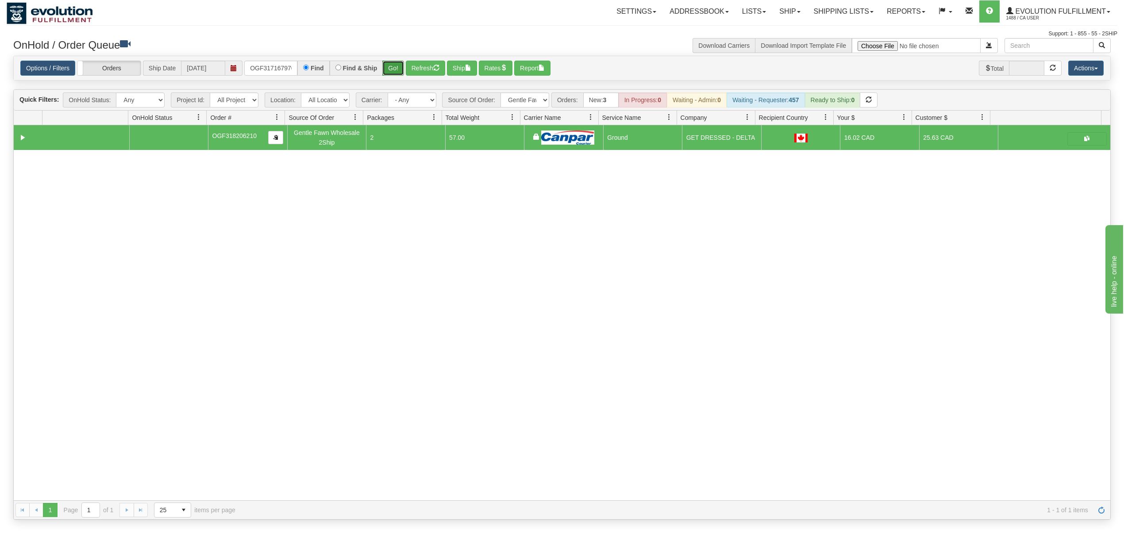
click at [403, 70] on button "Go!" at bounding box center [393, 68] width 22 height 15
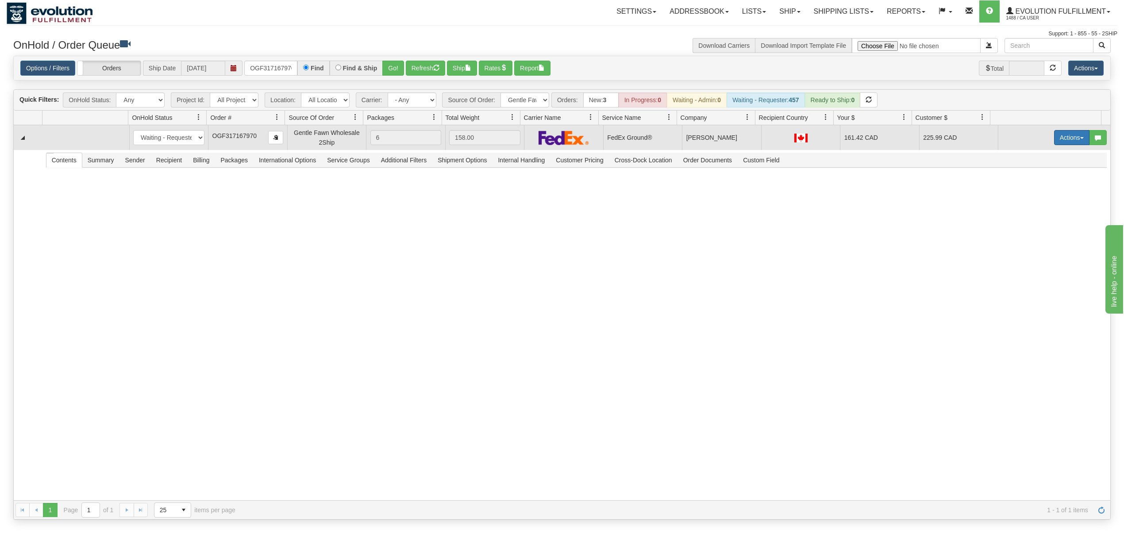
click at [1054, 139] on button "Actions" at bounding box center [1071, 137] width 35 height 15
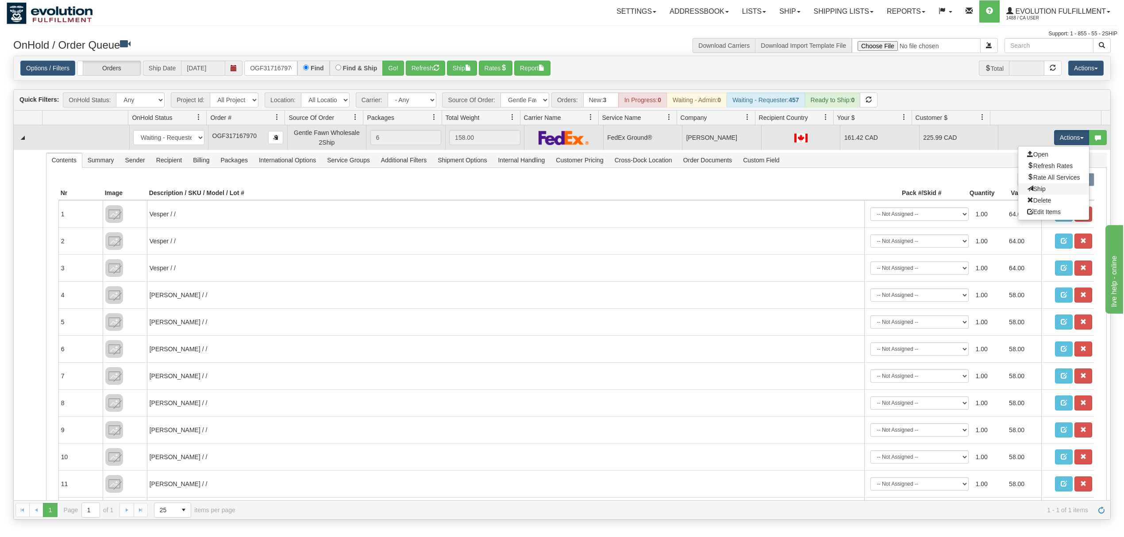
click at [1023, 194] on link "Ship" at bounding box center [1053, 189] width 71 height 12
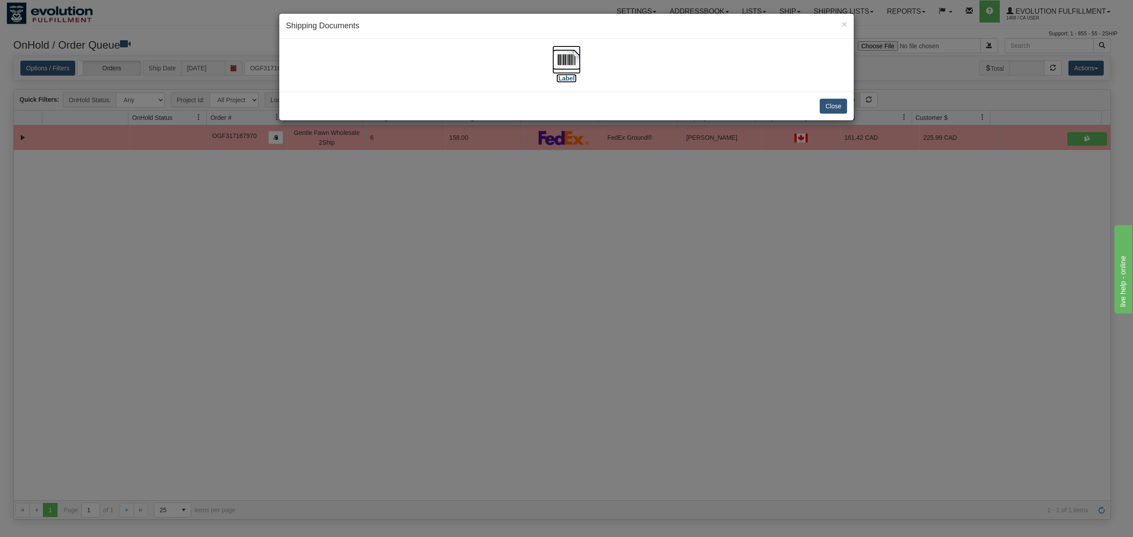
click at [573, 64] on img at bounding box center [566, 60] width 28 height 28
click at [833, 104] on button "Close" at bounding box center [833, 106] width 27 height 15
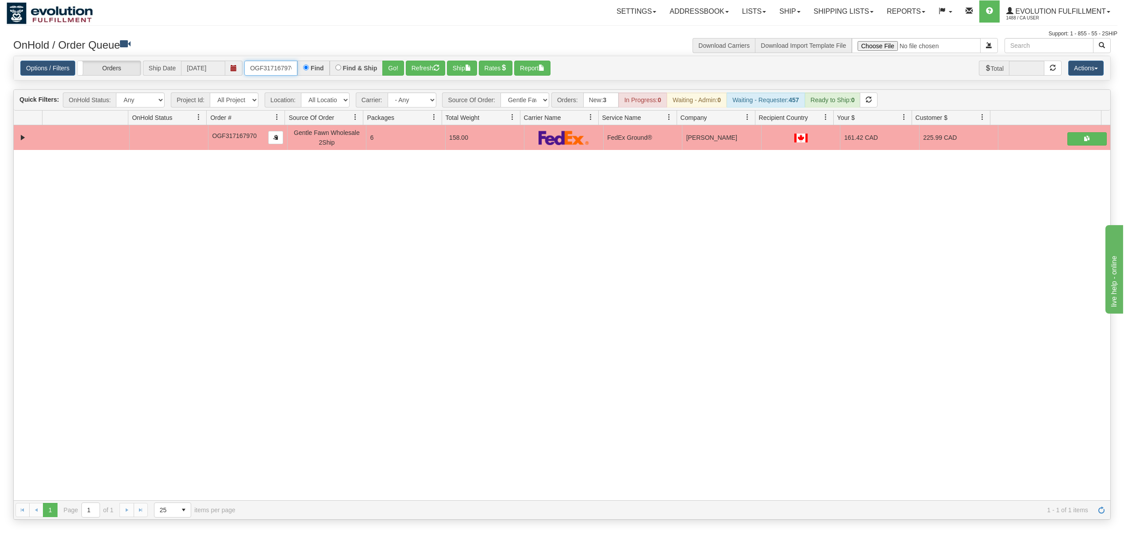
click at [281, 73] on input "OGF317167970" at bounding box center [270, 68] width 53 height 15
click at [390, 73] on button "Go!" at bounding box center [393, 68] width 22 height 15
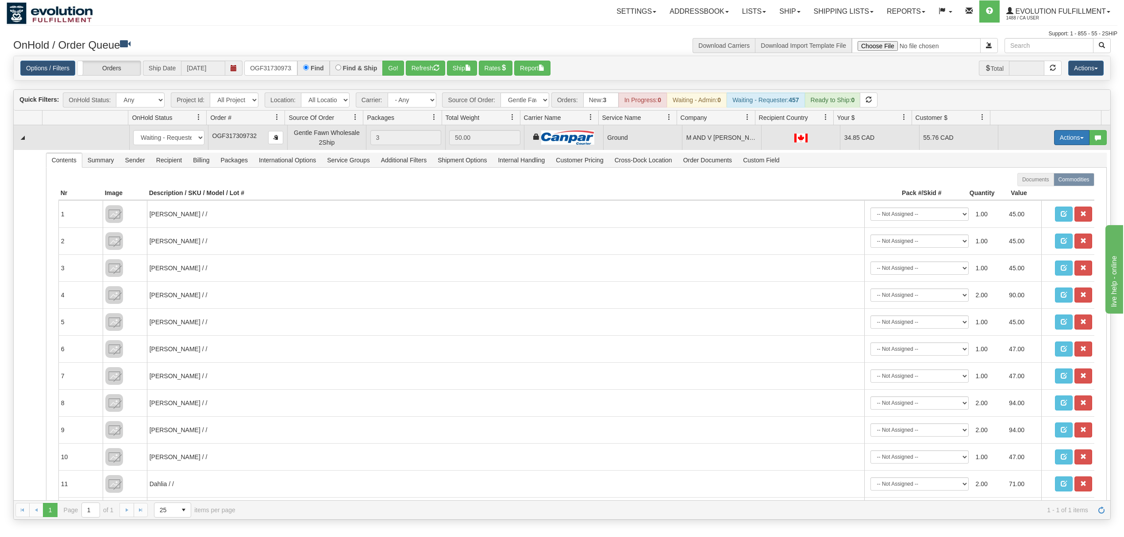
click at [1054, 135] on button "Actions" at bounding box center [1071, 137] width 35 height 15
click at [1033, 192] on span "Ship" at bounding box center [1036, 188] width 19 height 7
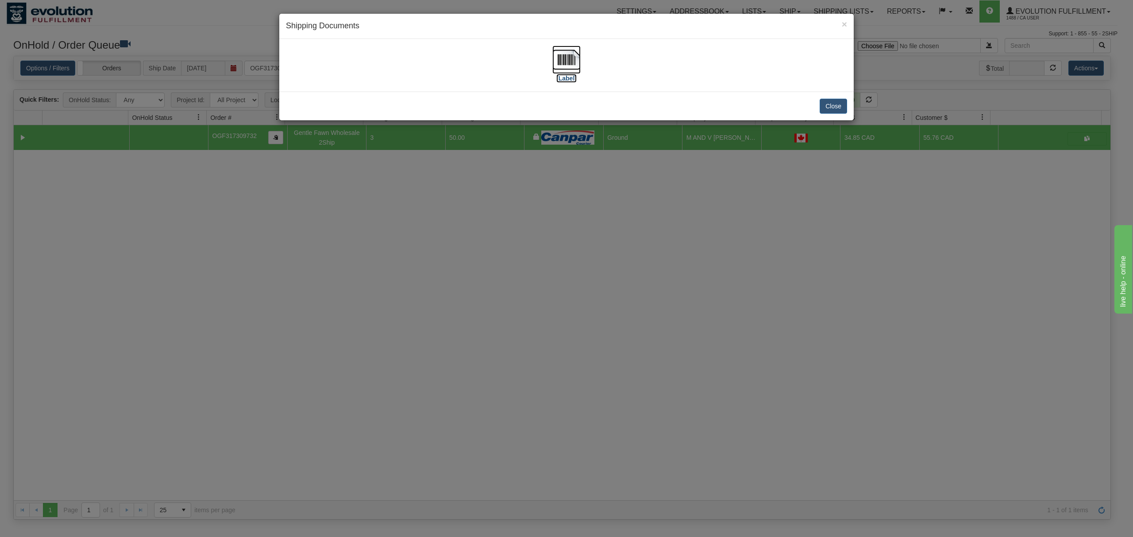
click at [553, 58] on img at bounding box center [566, 60] width 28 height 28
click at [833, 112] on button "Close" at bounding box center [833, 106] width 27 height 15
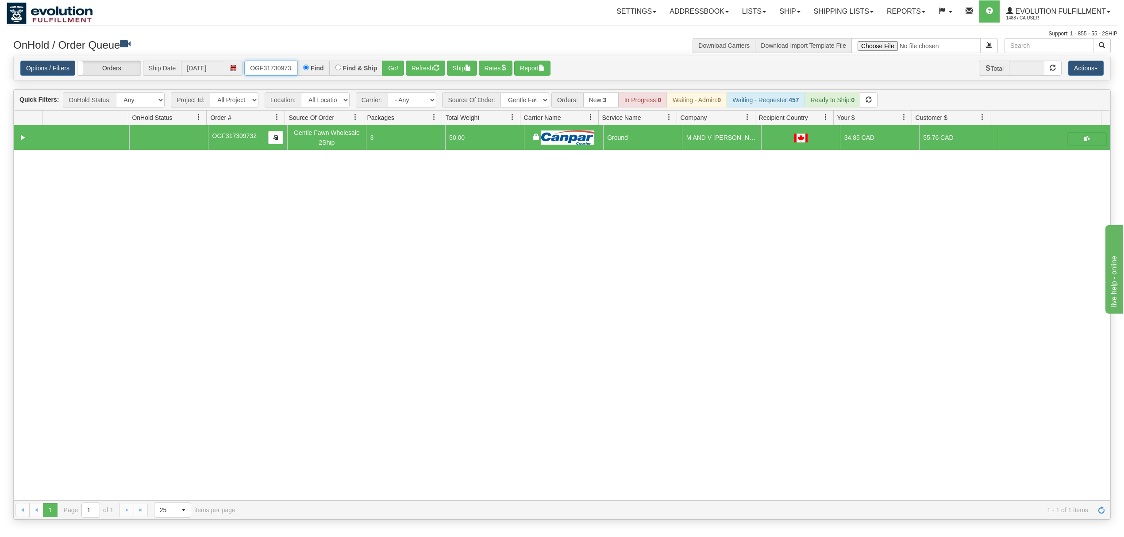
click at [271, 71] on input "OGF317309732" at bounding box center [270, 68] width 53 height 15
click at [385, 66] on button "Go!" at bounding box center [393, 68] width 22 height 15
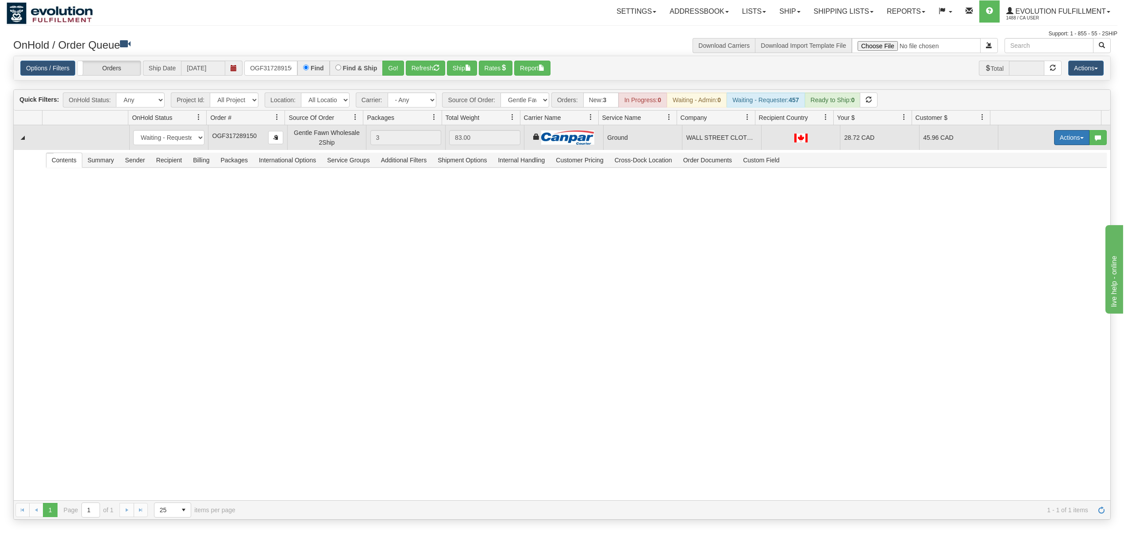
click at [1073, 141] on button "Actions" at bounding box center [1071, 137] width 35 height 15
click at [1042, 189] on link "Ship" at bounding box center [1053, 189] width 71 height 12
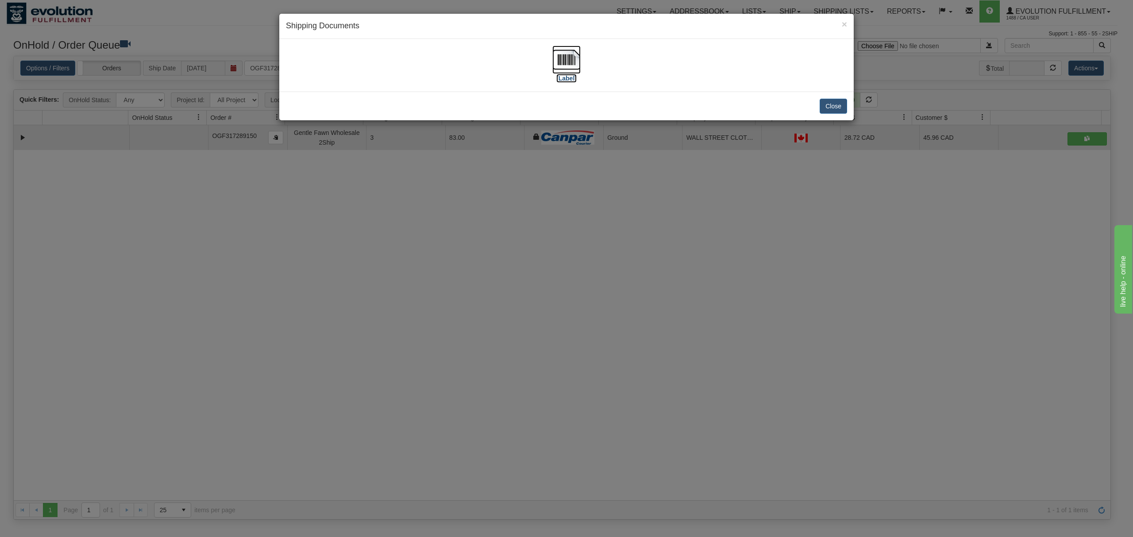
click at [574, 58] on img at bounding box center [566, 60] width 28 height 28
drag, startPoint x: 839, startPoint y: 106, endPoint x: 844, endPoint y: 22, distance: 84.7
click at [842, 89] on div "× Shipping Documents [Label] Close" at bounding box center [566, 67] width 575 height 108
click at [831, 103] on button "Close" at bounding box center [833, 106] width 27 height 15
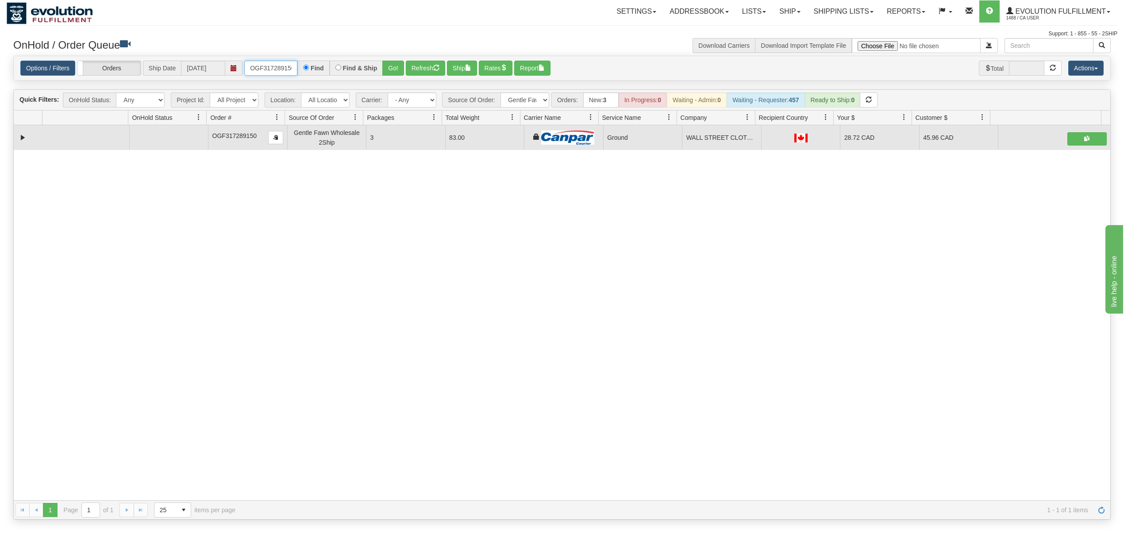
click at [273, 69] on input "OGF317289150" at bounding box center [270, 68] width 53 height 15
click at [396, 68] on button "Go!" at bounding box center [393, 68] width 22 height 15
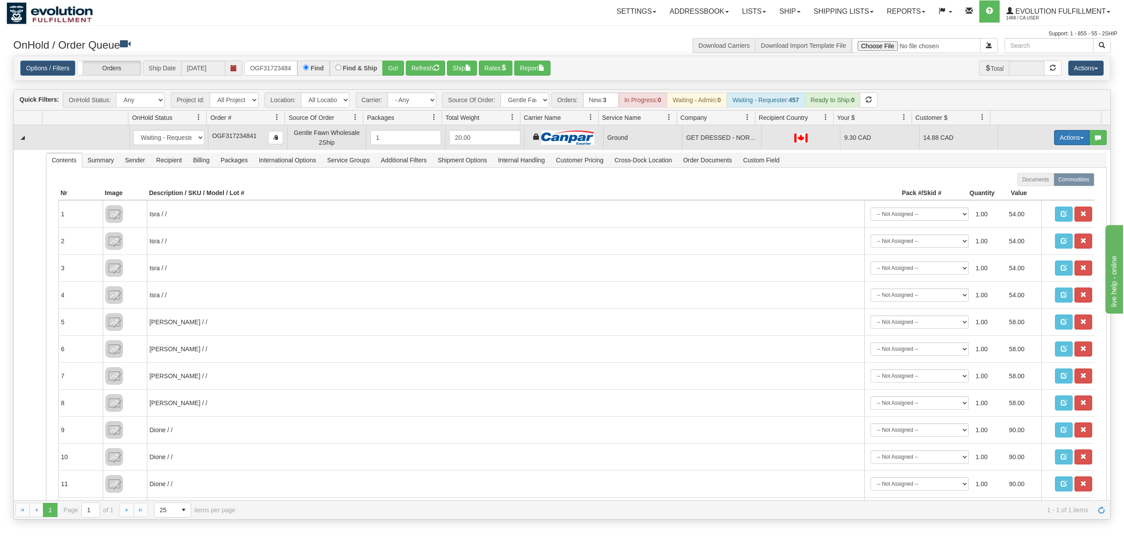
click at [1056, 135] on button "Actions" at bounding box center [1071, 137] width 35 height 15
click at [1018, 195] on link "Ship" at bounding box center [1053, 189] width 71 height 12
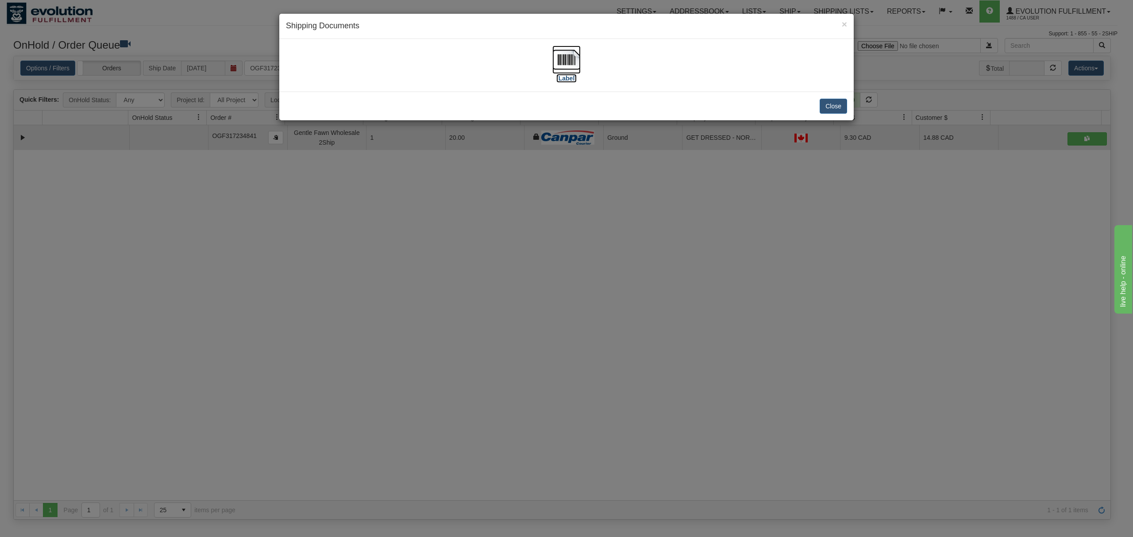
click at [562, 50] on img at bounding box center [566, 60] width 28 height 28
click at [834, 106] on button "Close" at bounding box center [833, 106] width 27 height 15
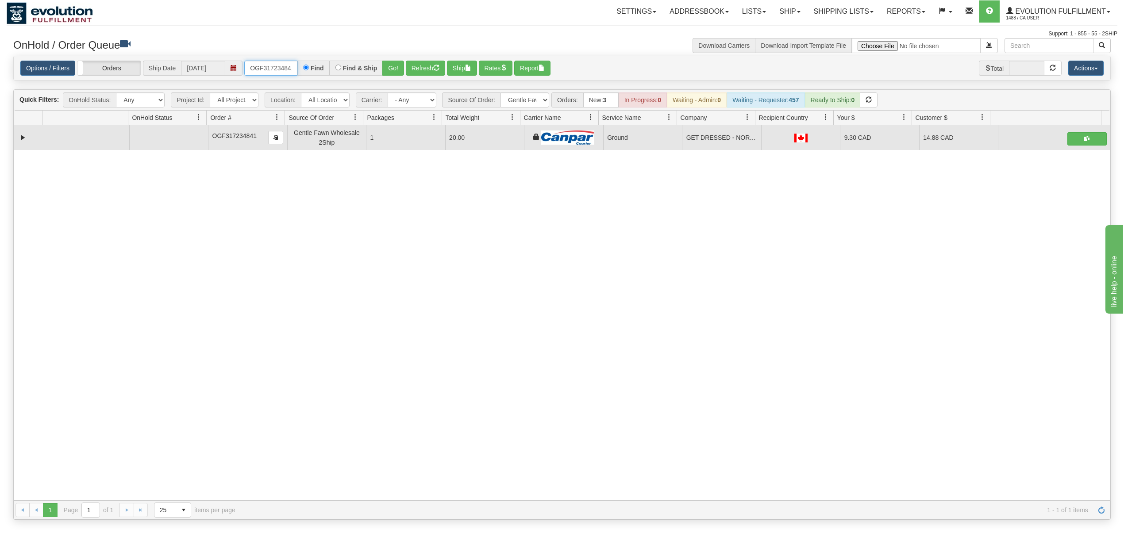
click at [273, 71] on input "OGF317234841" at bounding box center [270, 68] width 53 height 15
type input "OGF317297525"
click at [402, 63] on button "Go!" at bounding box center [393, 68] width 22 height 15
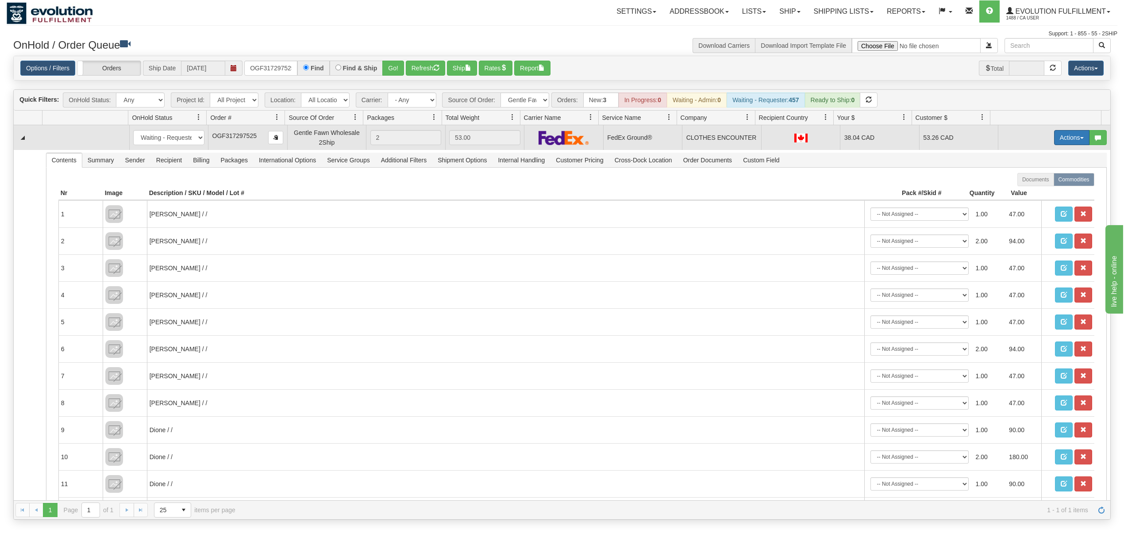
click at [1054, 133] on button "Actions" at bounding box center [1071, 137] width 35 height 15
click at [1027, 192] on span "Ship" at bounding box center [1036, 188] width 19 height 7
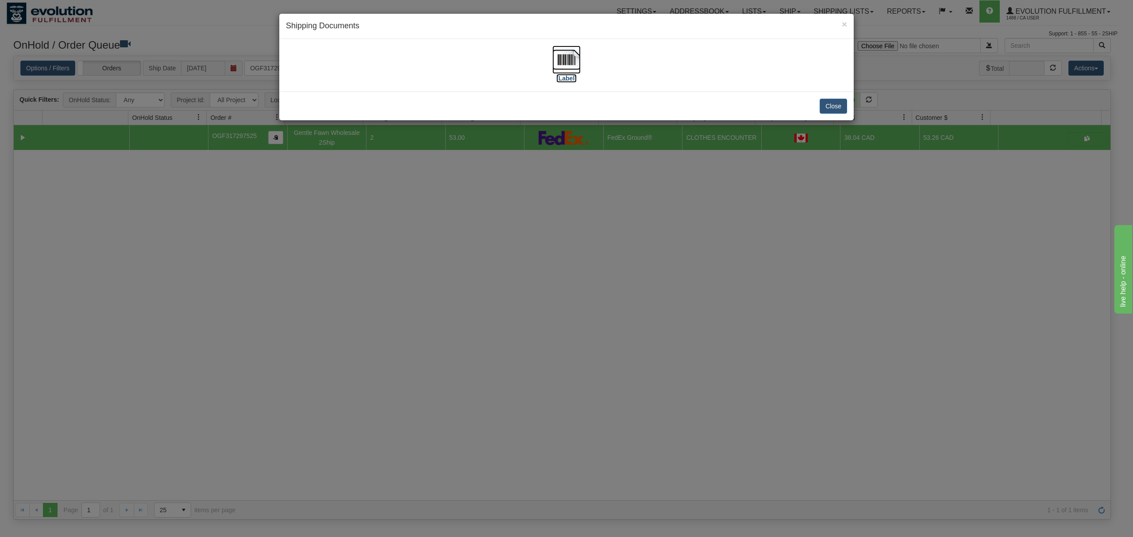
click at [567, 57] on img at bounding box center [566, 60] width 28 height 28
drag, startPoint x: 831, startPoint y: 109, endPoint x: 828, endPoint y: 5, distance: 103.6
click at [831, 108] on button "Close" at bounding box center [833, 106] width 27 height 15
